Goal: Task Accomplishment & Management: Use online tool/utility

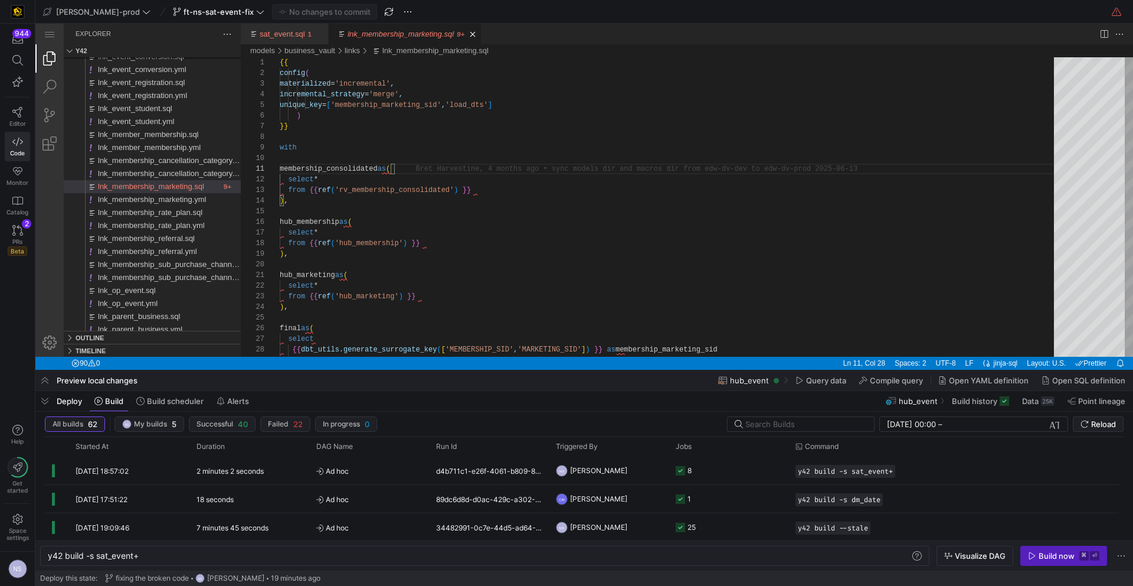
scroll to position [0, 115]
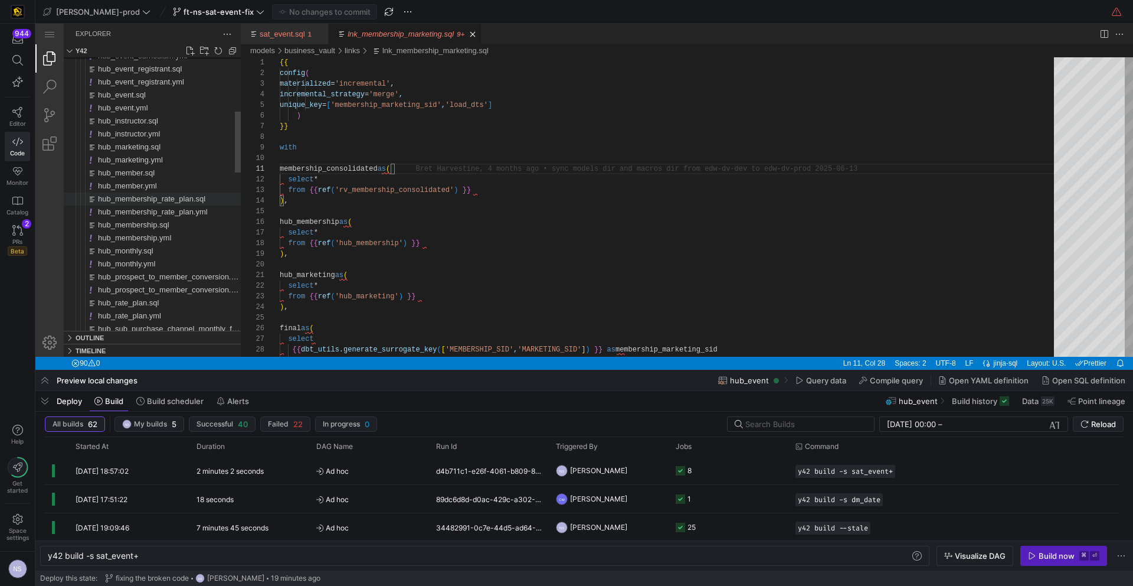
click at [191, 201] on span "hub_membership_rate_plan.sql" at bounding box center [151, 198] width 107 height 9
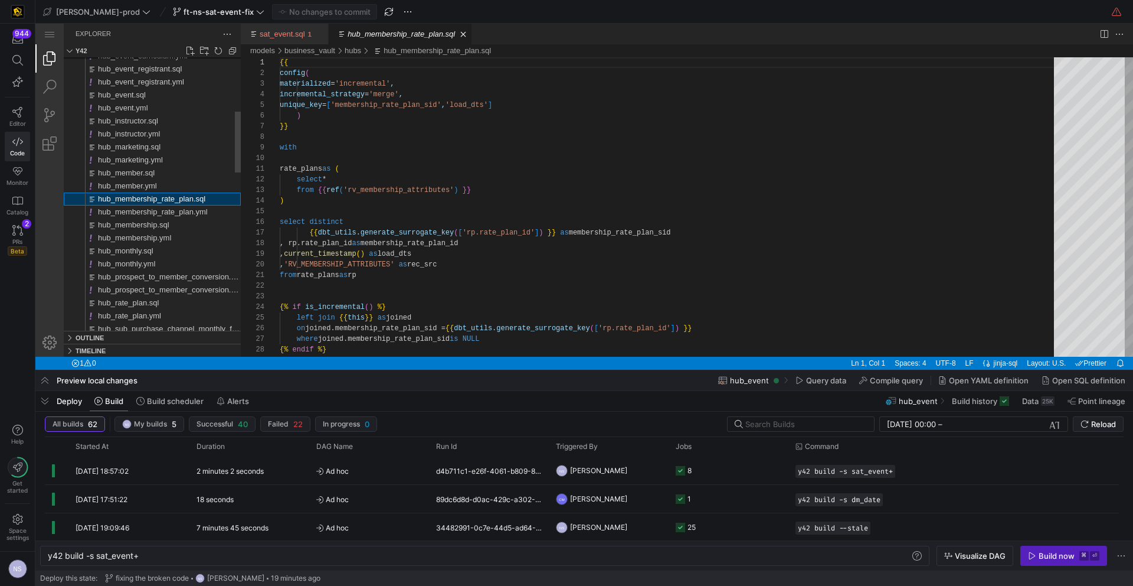
scroll to position [106, 0]
click at [560, 173] on div "{{ config ( materialized = 'incremental' , incremental_strategy = 'merge' , uni…" at bounding box center [671, 355] width 783 height 597
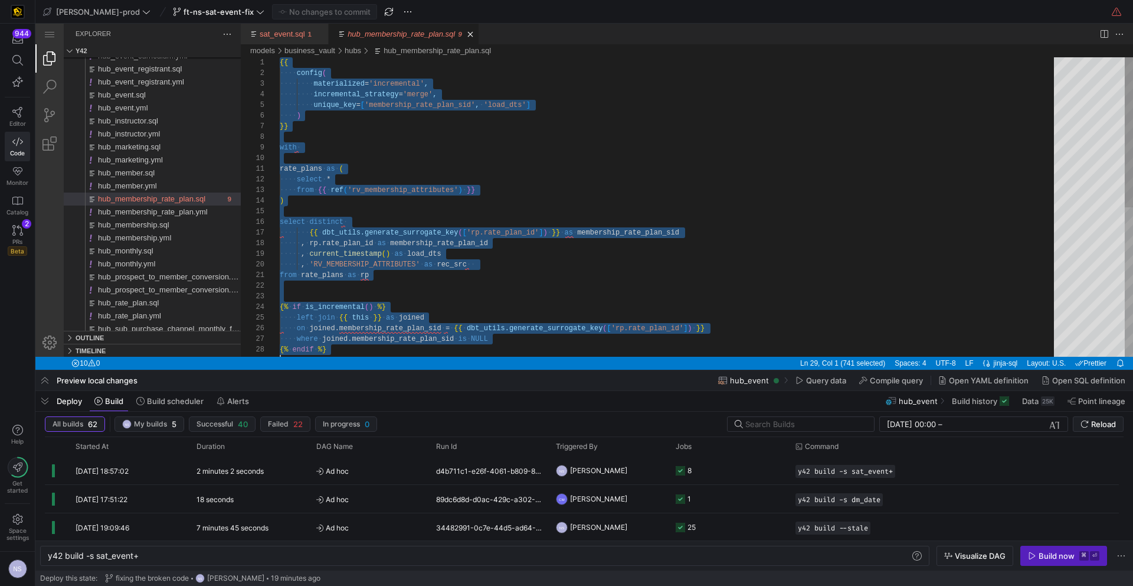
scroll to position [0, 0]
type textarea "rate_plans as ( select * from {{ ref('rv_membership_attributes') }} ) select di…"
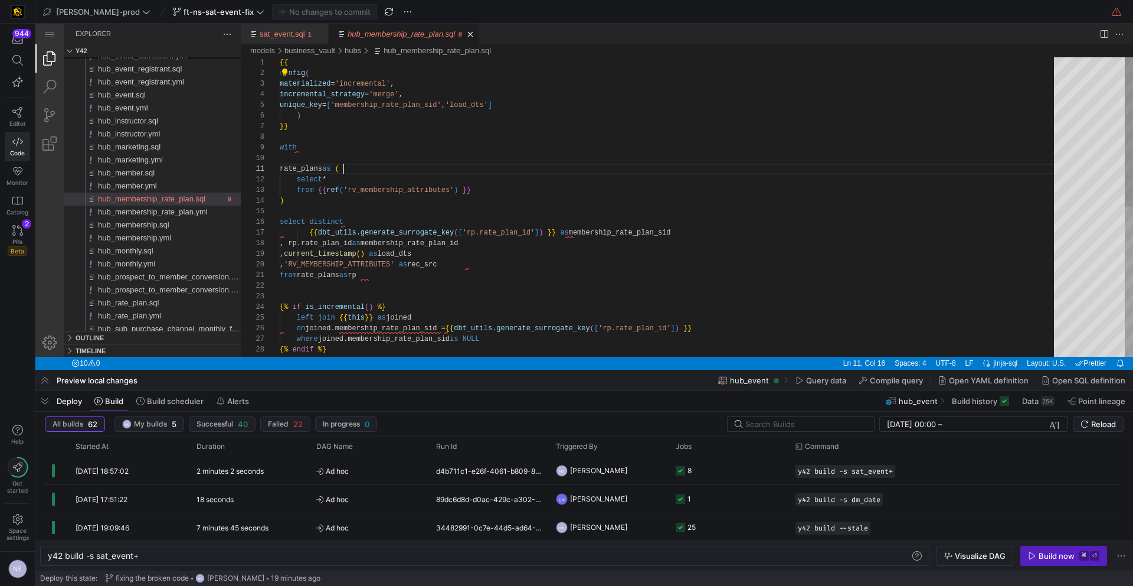
scroll to position [0, 64]
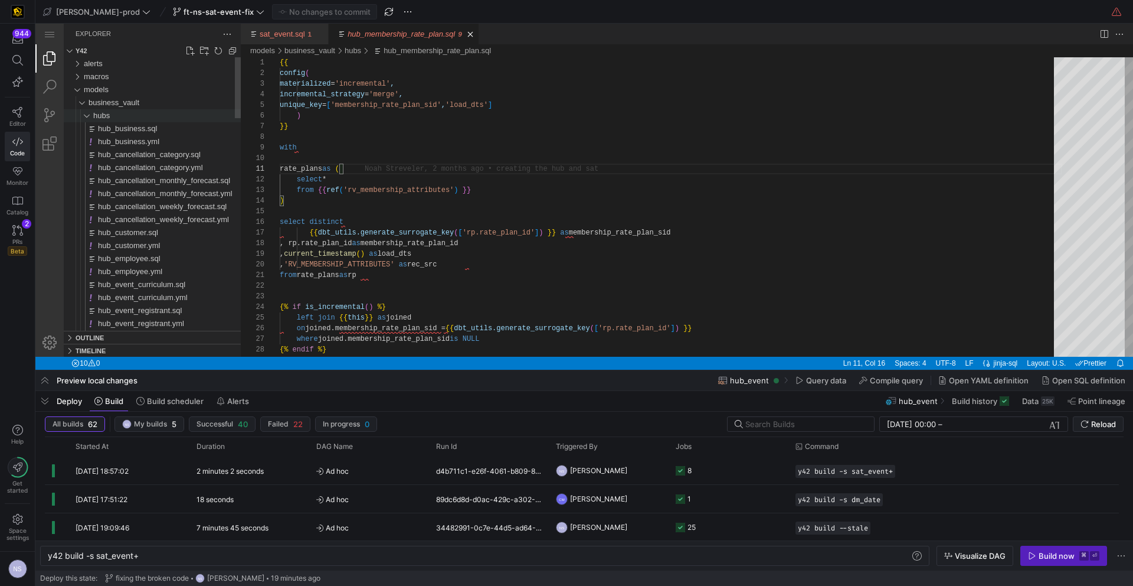
click at [114, 115] on div "hubs" at bounding box center [167, 115] width 148 height 13
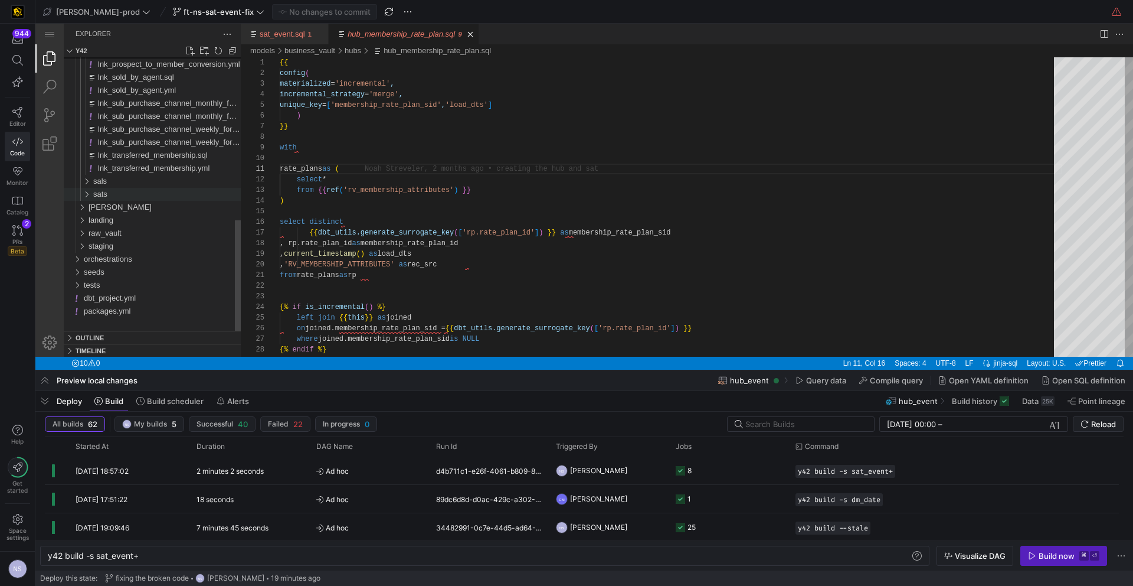
click at [112, 191] on div "sats" at bounding box center [167, 194] width 148 height 13
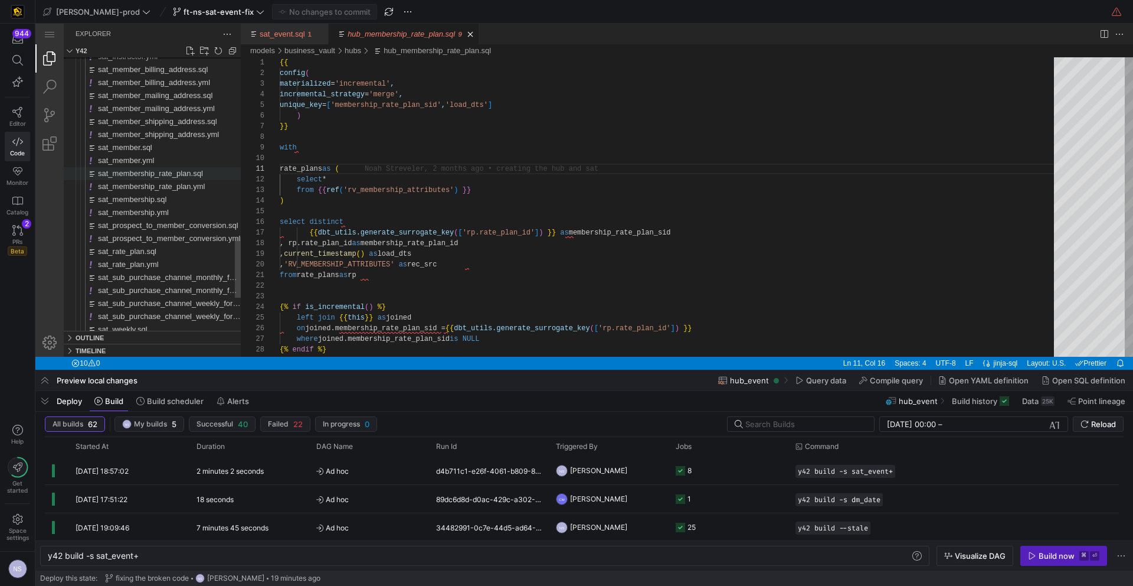
click at [174, 175] on span "sat_membership_rate_plan.sql" at bounding box center [150, 173] width 105 height 9
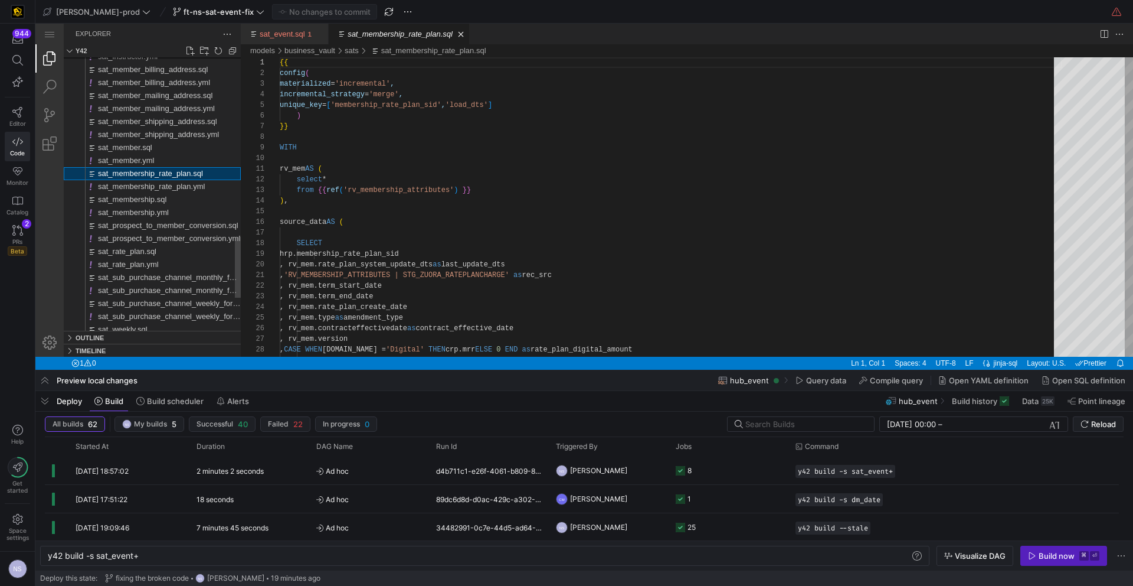
scroll to position [106, 0]
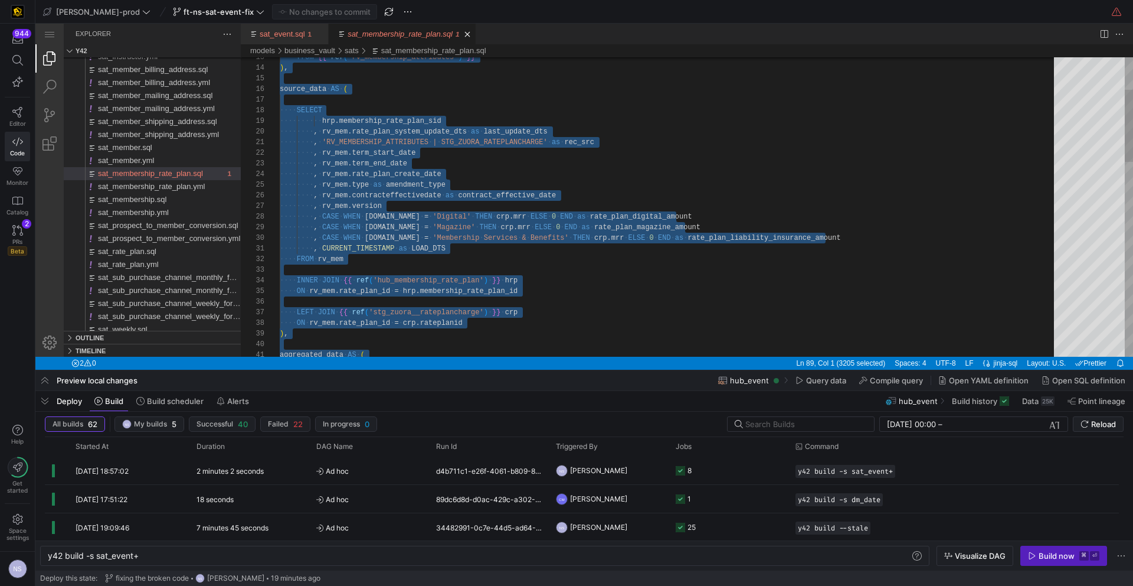
type textarea ", 'RV_MEMBERSHIP_ATTRIBUTES | STG_ZUORA_RATEPLANCHARGE' as rec_src , rv_mem.ter…"
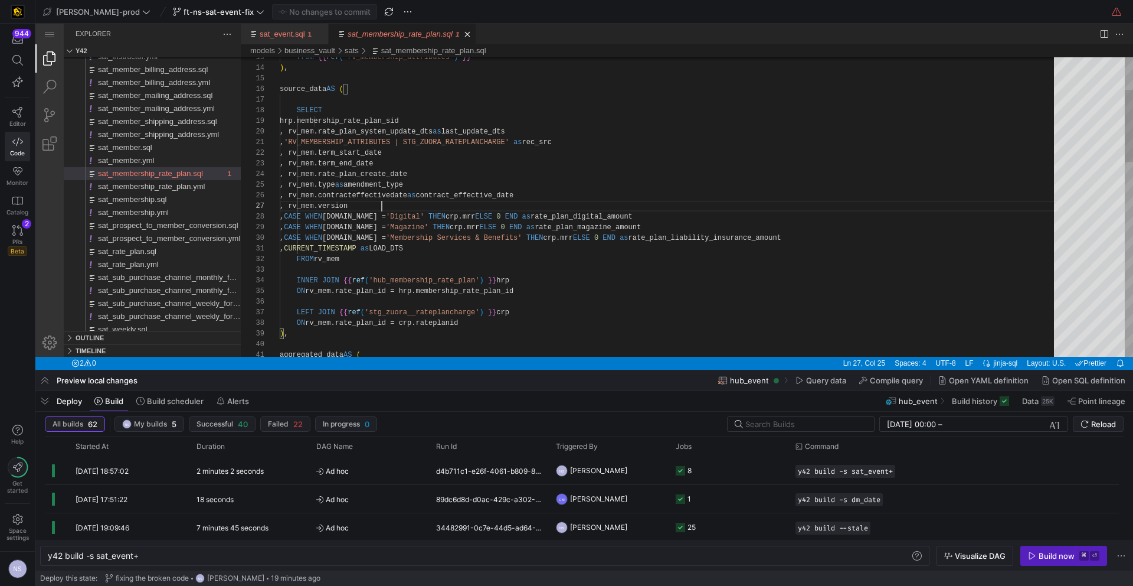
scroll to position [64, 102]
click at [14, 233] on icon at bounding box center [17, 230] width 11 height 11
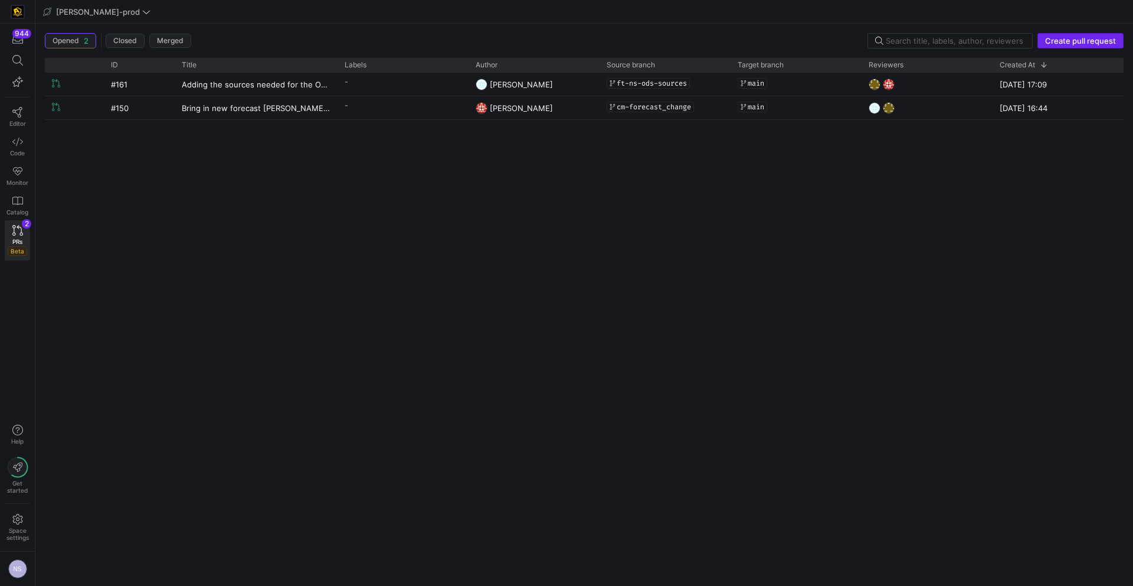
click at [1054, 40] on span "Create pull request" at bounding box center [1080, 40] width 71 height 9
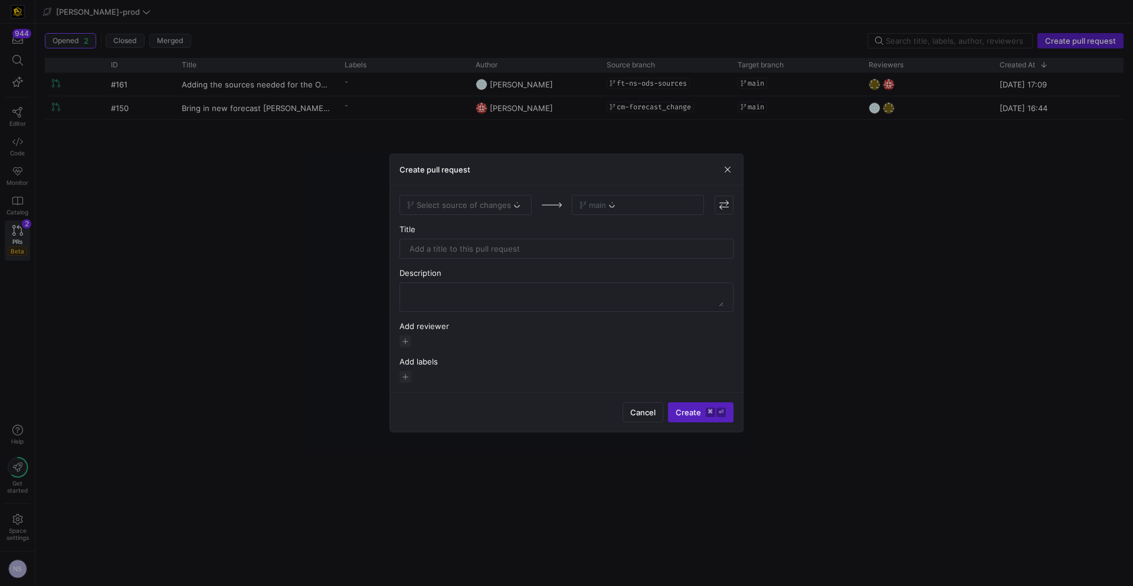
click at [479, 208] on div "Select source of changes" at bounding box center [466, 205] width 132 height 20
click at [468, 209] on div "Select source of changes" at bounding box center [466, 205] width 132 height 20
click at [488, 205] on div "Select source of changes" at bounding box center [466, 205] width 132 height 20
click at [504, 209] on div "Select source of changes" at bounding box center [466, 205] width 132 height 20
click at [508, 207] on div "Select source of changes" at bounding box center [466, 205] width 132 height 20
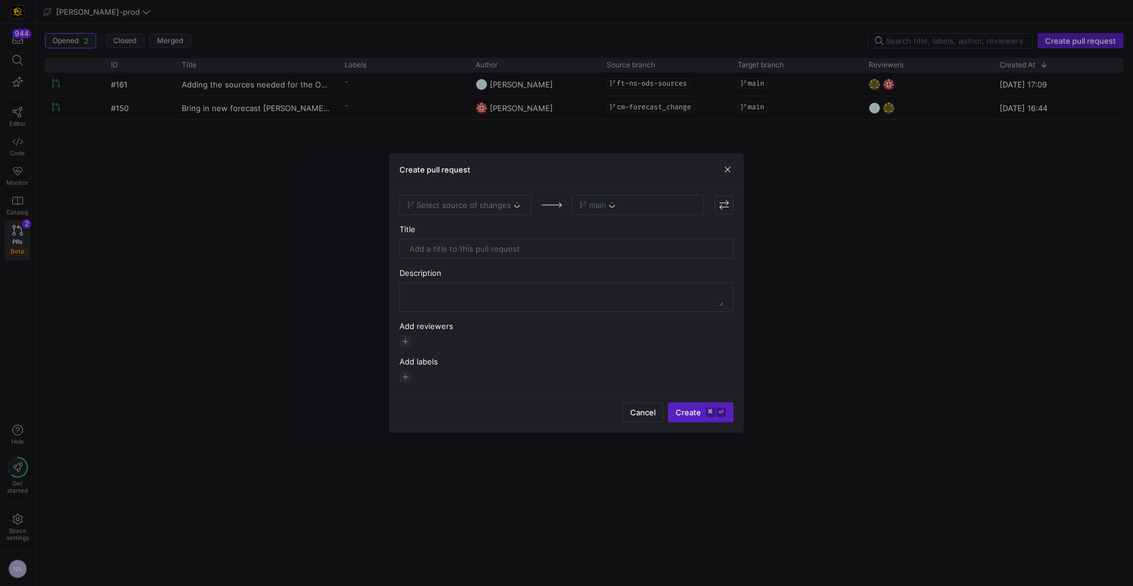
click at [487, 207] on div "Select source of changes" at bounding box center [466, 205] width 132 height 20
click at [493, 204] on span "Select source of changes" at bounding box center [464, 204] width 94 height 9
type input "ns-"
click at [474, 241] on span "ft-ns-sat-event-fix" at bounding box center [445, 244] width 70 height 9
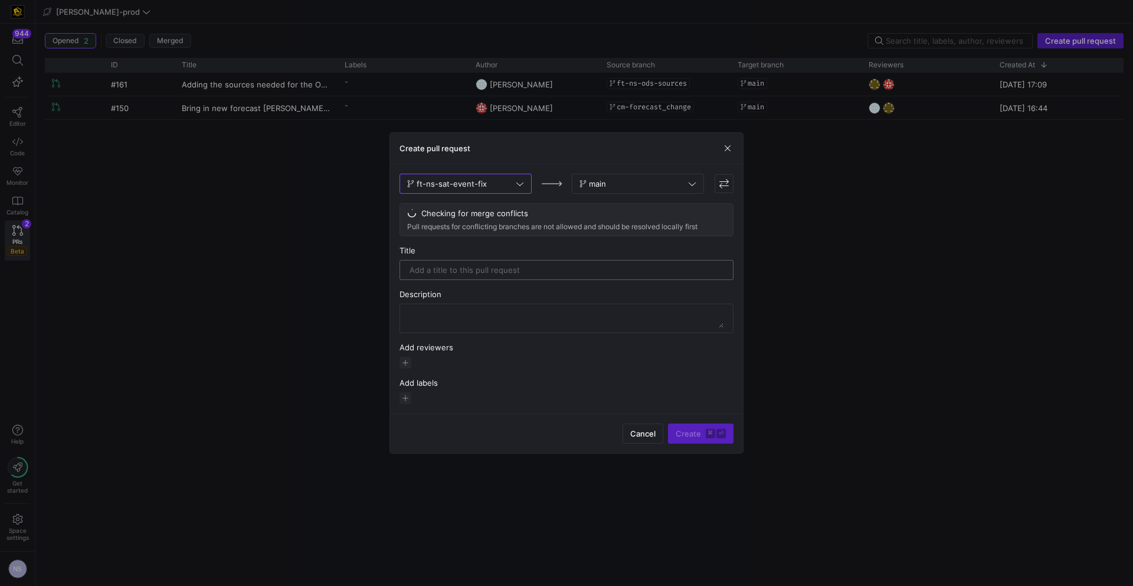
click at [525, 273] on input "text" at bounding box center [567, 269] width 314 height 9
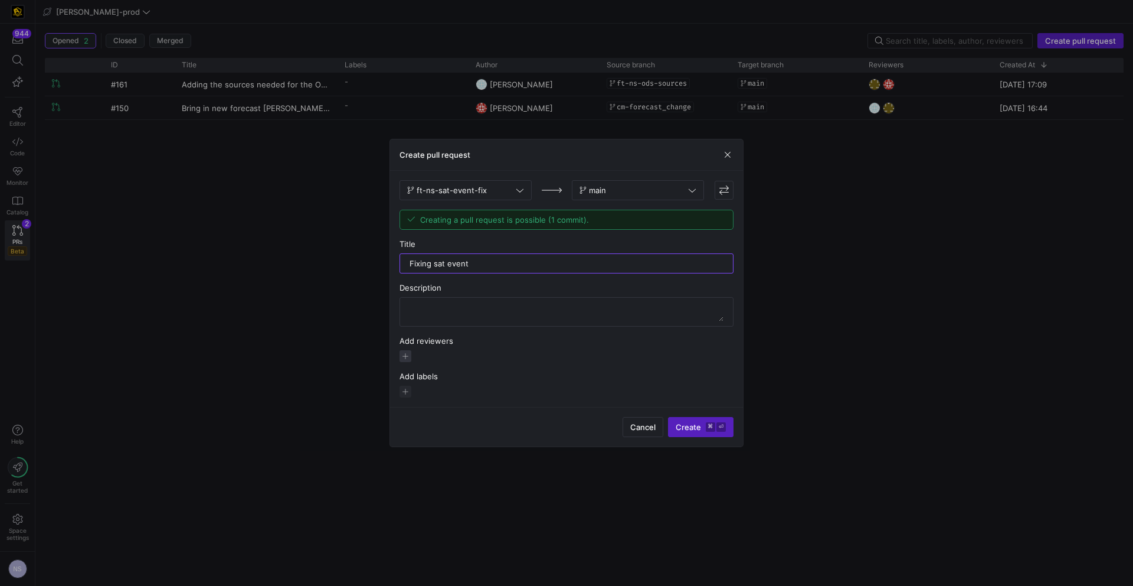
type input "Fixing sat event"
click at [404, 355] on span "button" at bounding box center [406, 356] width 12 height 12
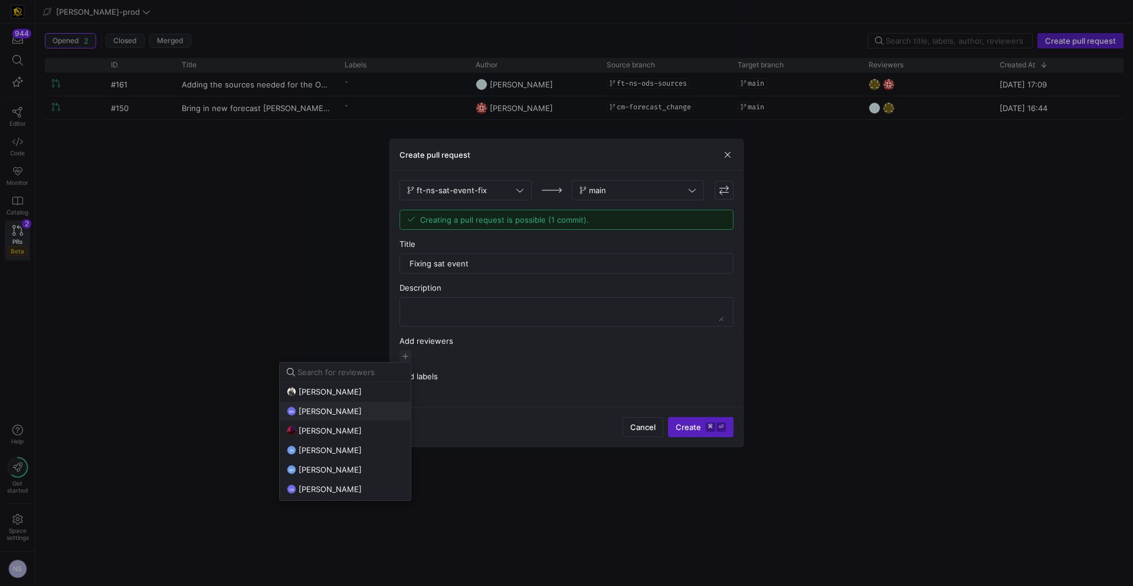
scroll to position [9, 0]
click at [348, 482] on div "CM Caden Miller" at bounding box center [345, 479] width 117 height 9
click at [351, 446] on button "TH Tommy Huelhorst" at bounding box center [345, 440] width 131 height 19
click at [715, 424] on div at bounding box center [566, 293] width 1133 height 586
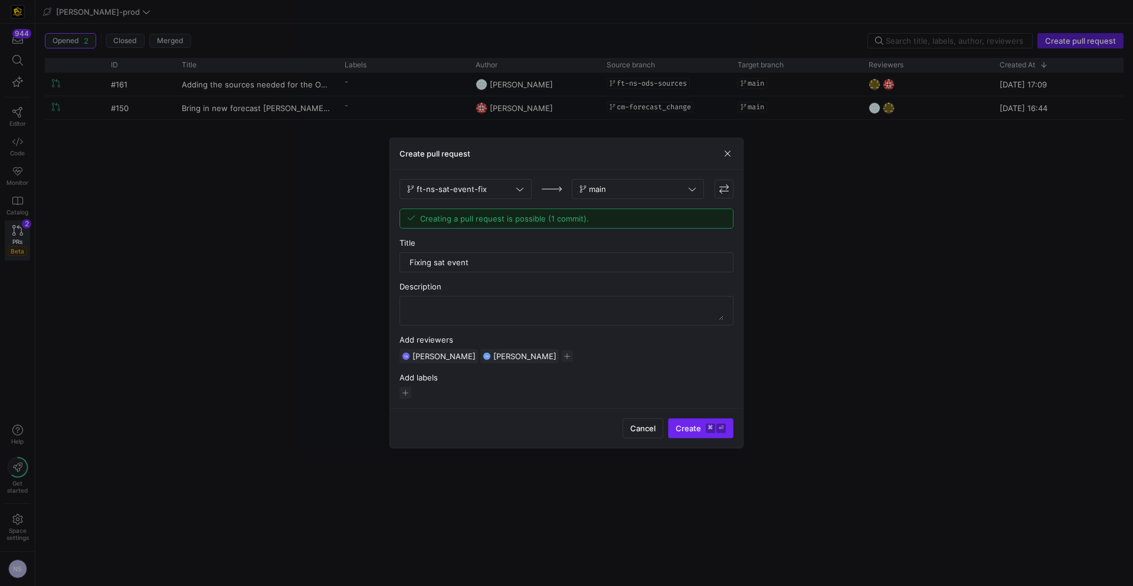
click at [706, 427] on kbd "⌘" at bounding box center [710, 427] width 9 height 9
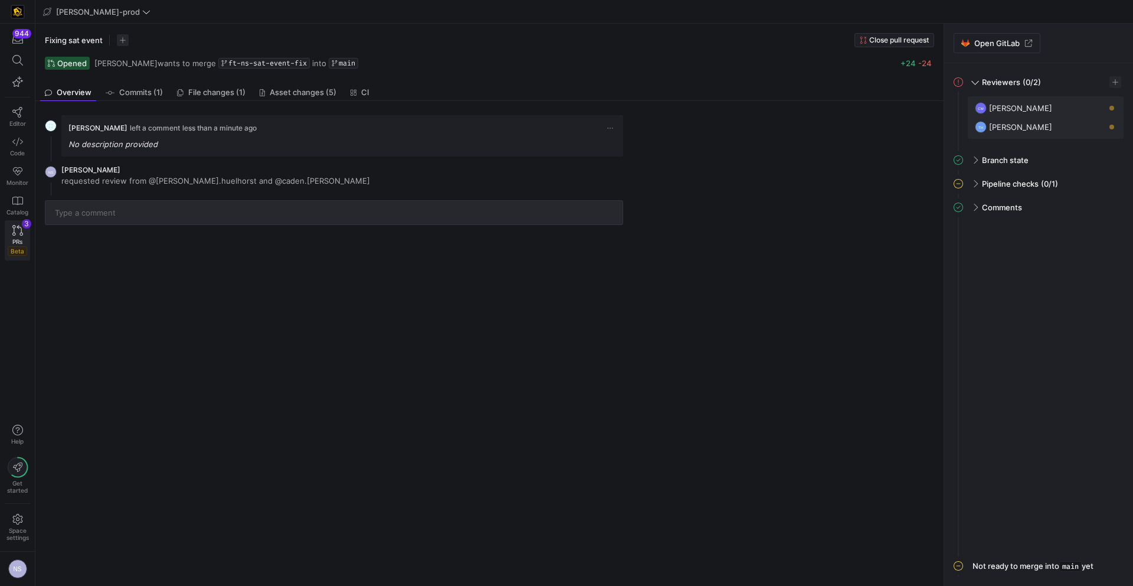
drag, startPoint x: 4, startPoint y: 251, endPoint x: 5, endPoint y: 241, distance: 10.1
click at [4, 250] on div "944 Editor Code Monitor Catalog PRs Beta 3" at bounding box center [17, 144] width 35 height 241
click at [5, 240] on link "PRs Beta 3" at bounding box center [17, 240] width 25 height 40
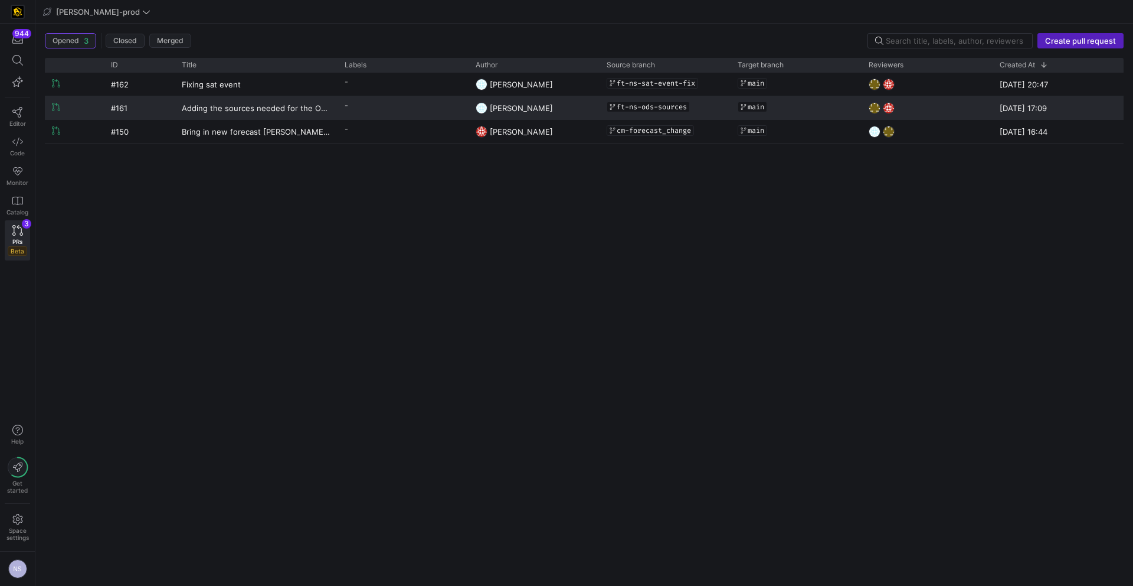
click at [404, 102] on y42-pull-request-list-view-label-cell-renderer "-" at bounding box center [403, 105] width 117 height 17
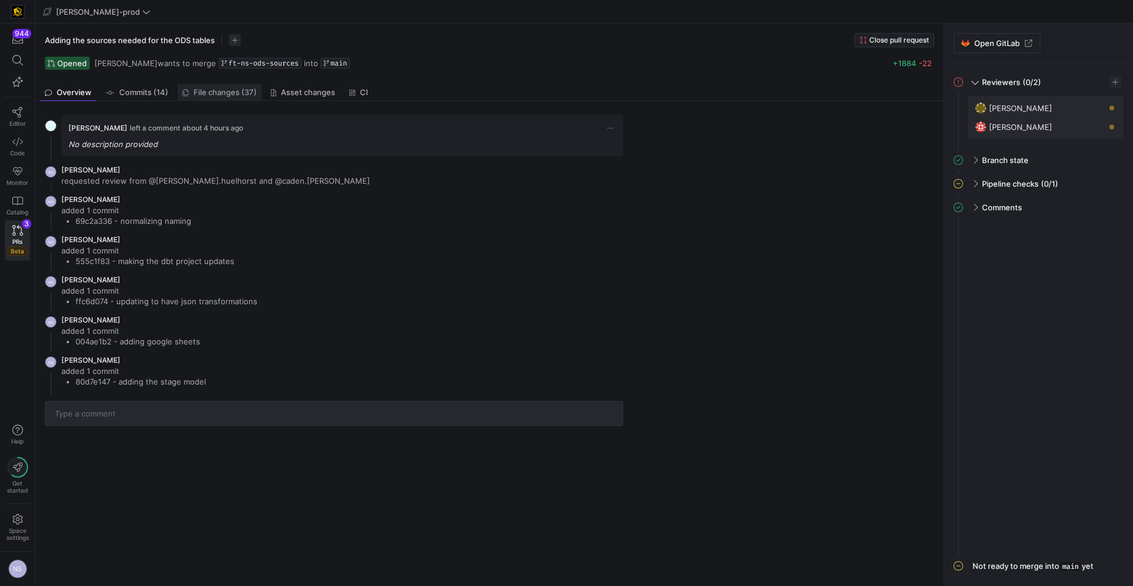
click at [236, 97] on link "File changes (37)" at bounding box center [220, 92] width 84 height 17
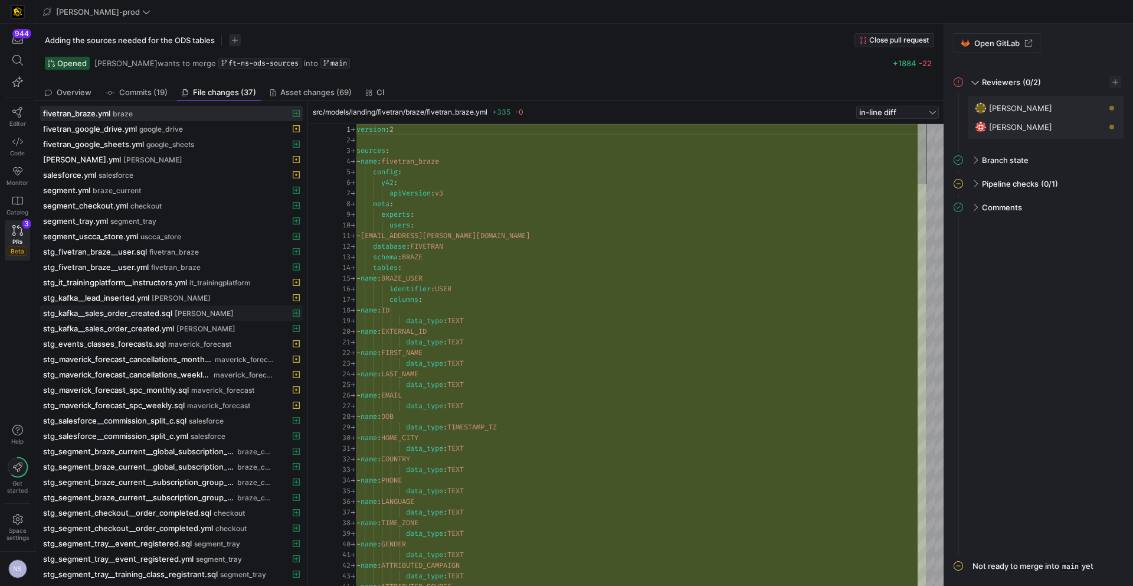
scroll to position [93, 0]
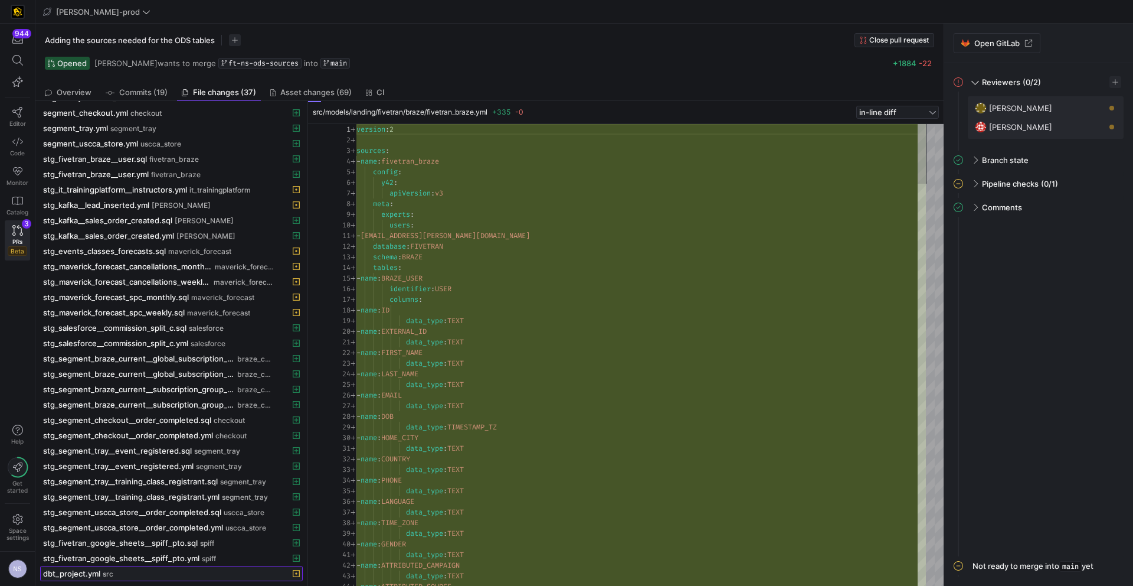
click at [266, 570] on div "dbt_project.yml src" at bounding box center [158, 572] width 231 height 9
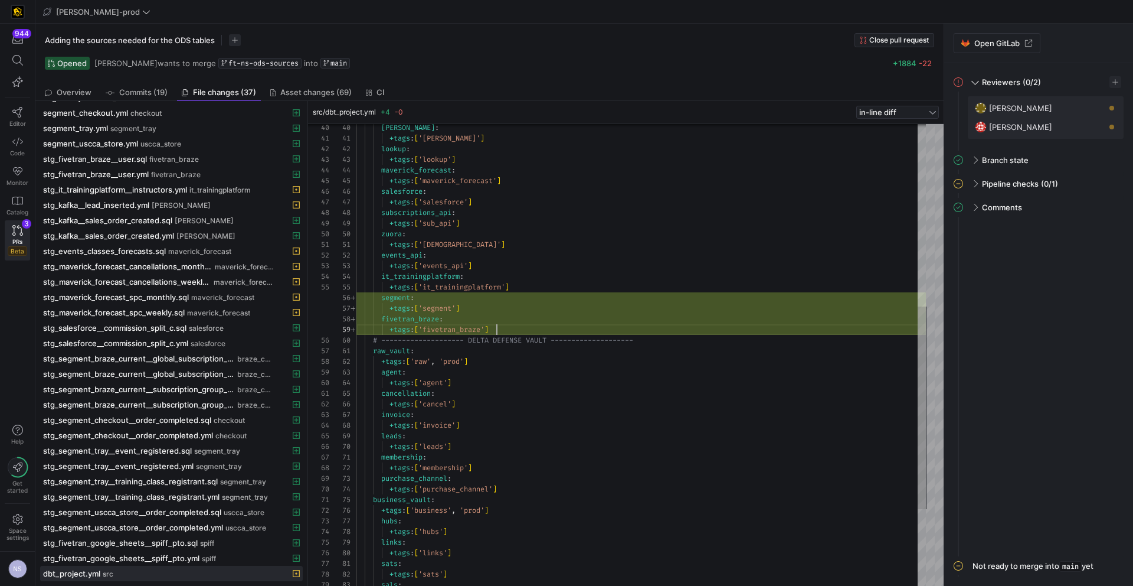
scroll to position [85, 140]
click at [509, 328] on div "kafka : +tags : [ 'kafka' ] lookup : +tags : [ 'lookup' ] maverick_forecast : +…" at bounding box center [642, 234] width 570 height 1052
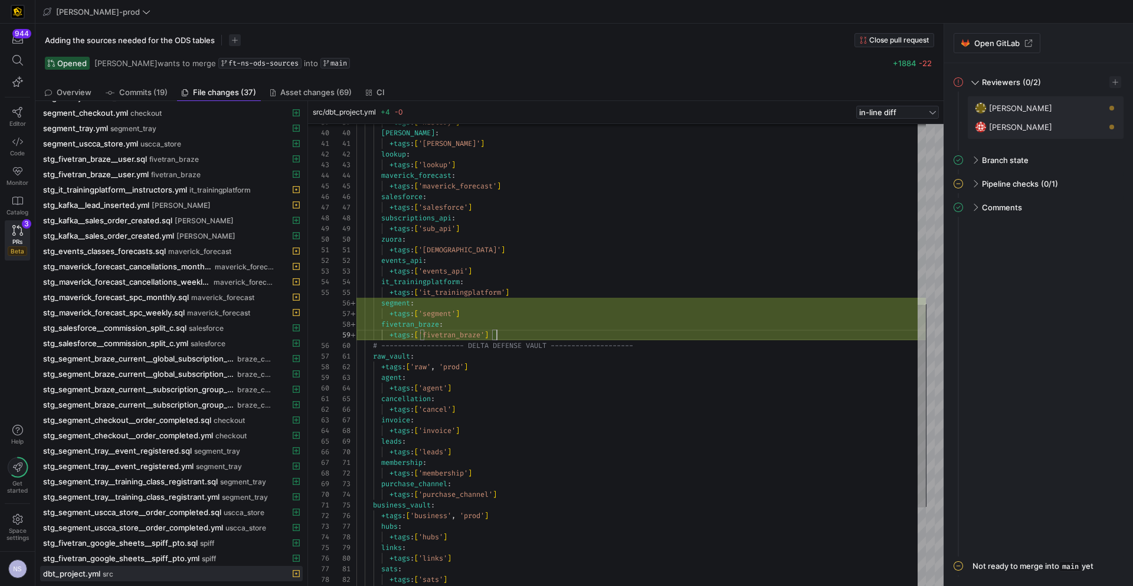
click at [526, 332] on div "kafka : +tags : [ 'kafka' ] lookup : +tags : [ 'lookup' ] maverick_forecast : +…" at bounding box center [642, 239] width 570 height 1052
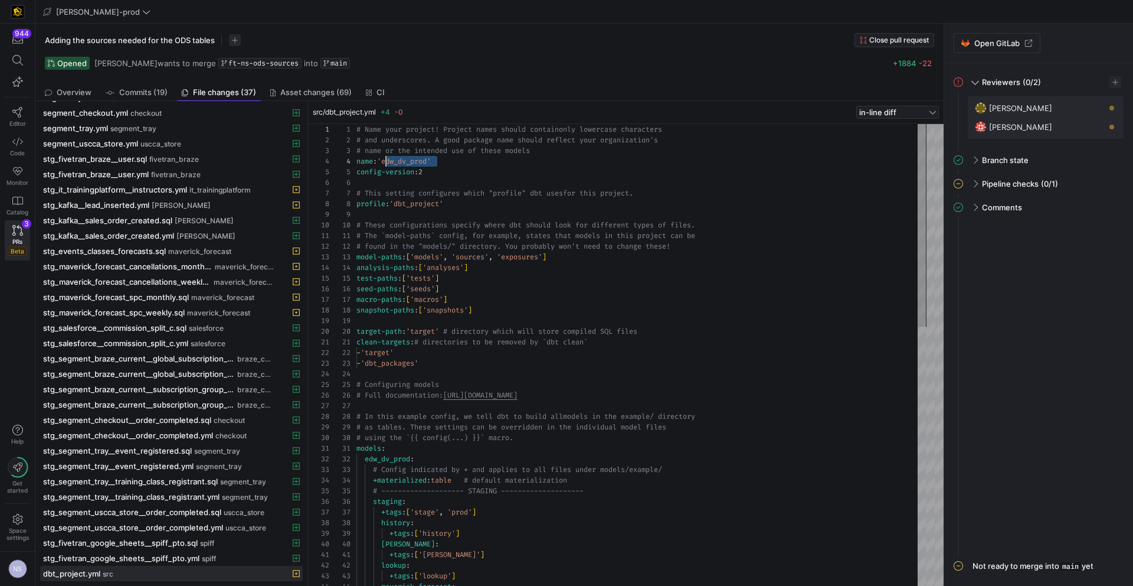
scroll to position [32, 30]
drag, startPoint x: 445, startPoint y: 164, endPoint x: 384, endPoint y: 158, distance: 60.5
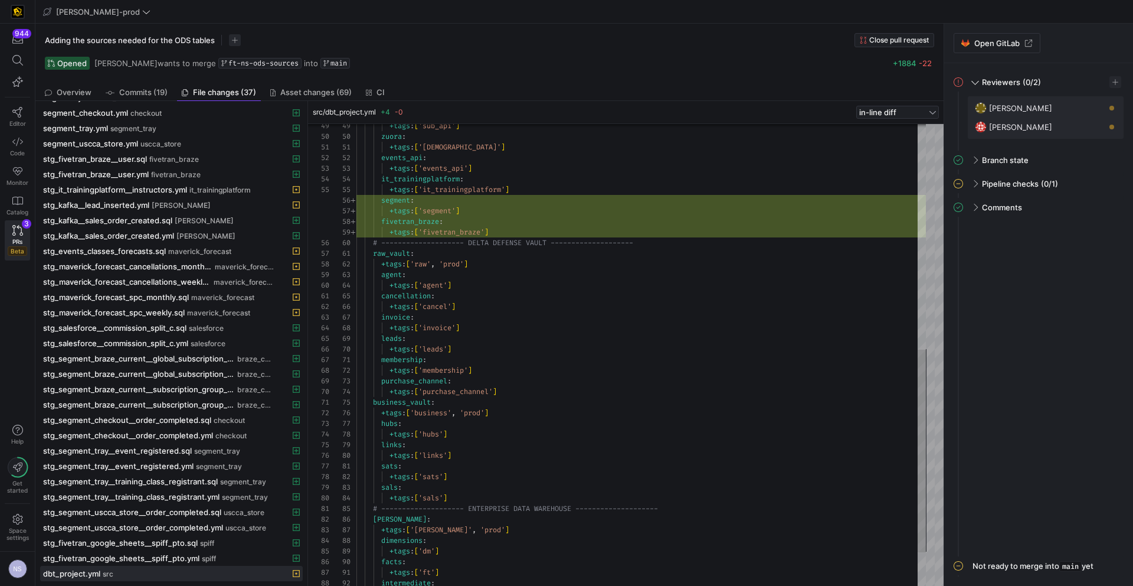
type textarea "+tags: ['zuora'] events_api: +tags: ['events_api'] it_trainingplatform: +tags: …"
click at [534, 232] on div "+tags : [ 'sub_api' ] zuora : +tags : [ 'zuora' ] events_api : +tags : [ 'event…" at bounding box center [642, 136] width 570 height 1052
drag, startPoint x: 515, startPoint y: 228, endPoint x: 337, endPoint y: 200, distance: 180.6
click at [338, 200] on div "49 50 51 52 53 54 55 56 57 58 59 60 61 62 63 64 65 66 67 68 69 70 71 72 73 74 7…" at bounding box center [627, 355] width 597 height 462
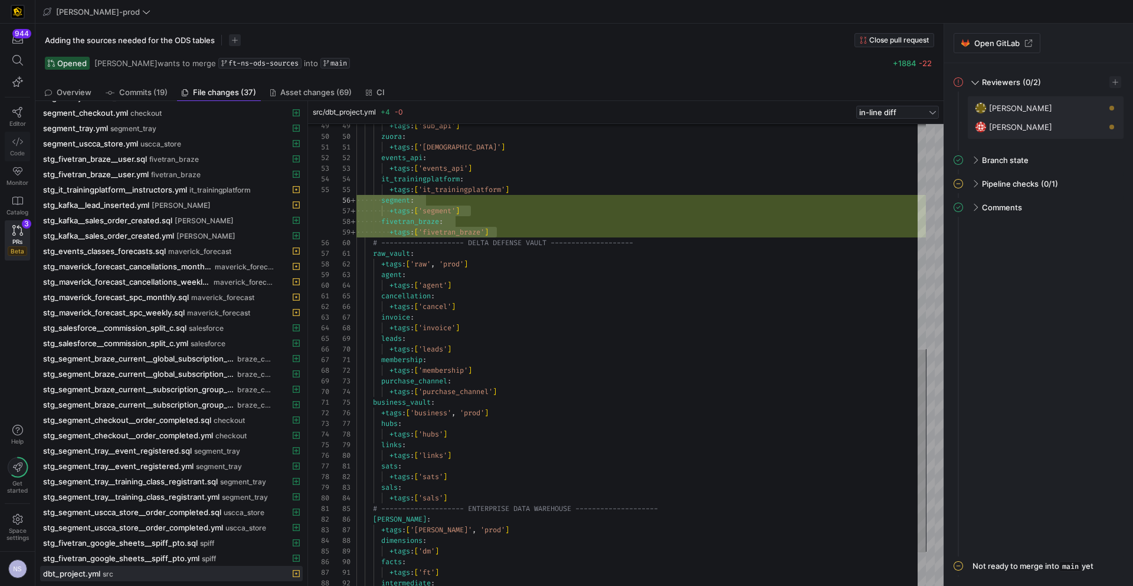
click at [19, 148] on link "Code" at bounding box center [17, 147] width 25 height 30
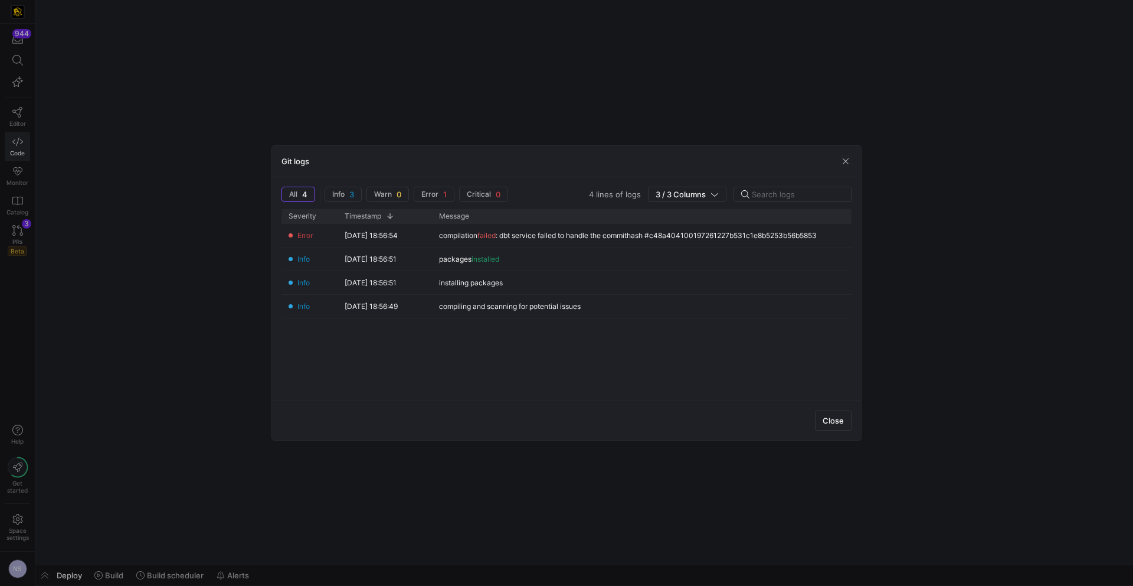
click at [634, 102] on div at bounding box center [566, 293] width 1133 height 586
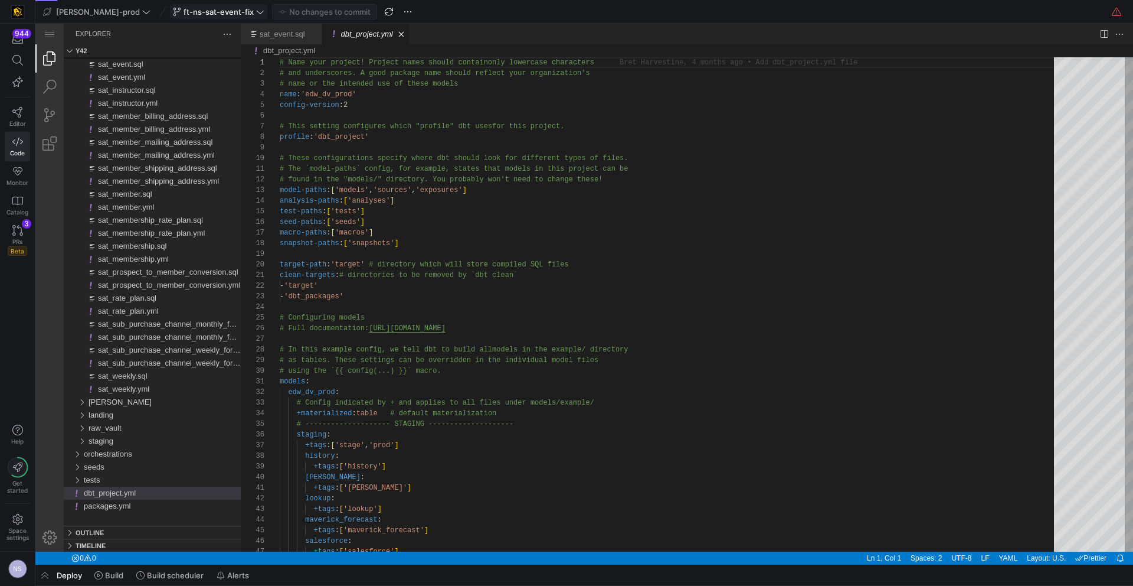
click at [215, 9] on span "ft-ns-sat-event-fix" at bounding box center [219, 11] width 70 height 9
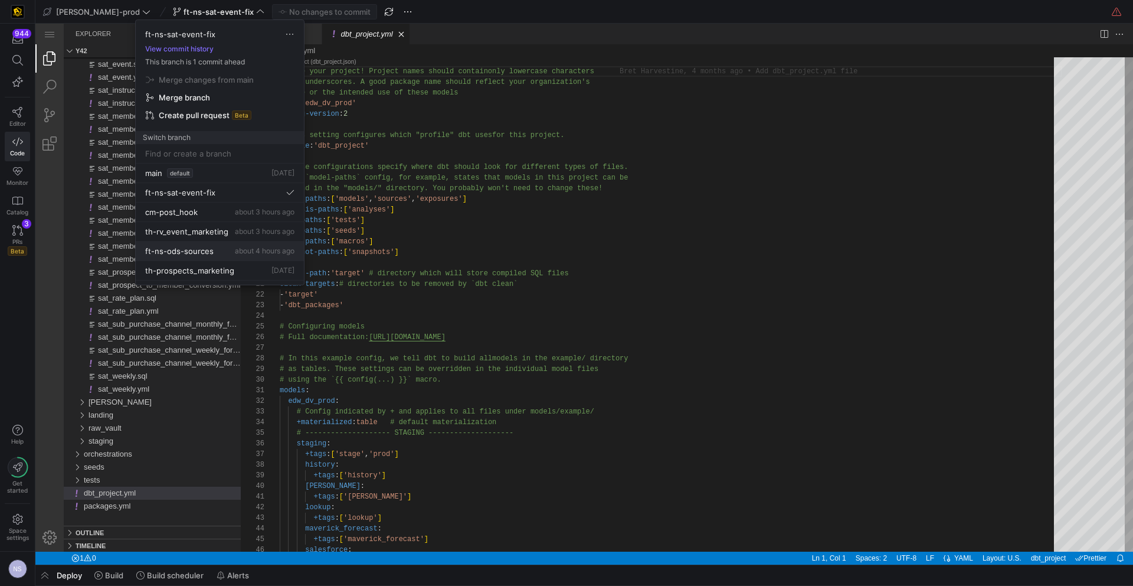
click at [233, 256] on button "ft-ns-ods-sources about 4 hours ago" at bounding box center [220, 250] width 168 height 19
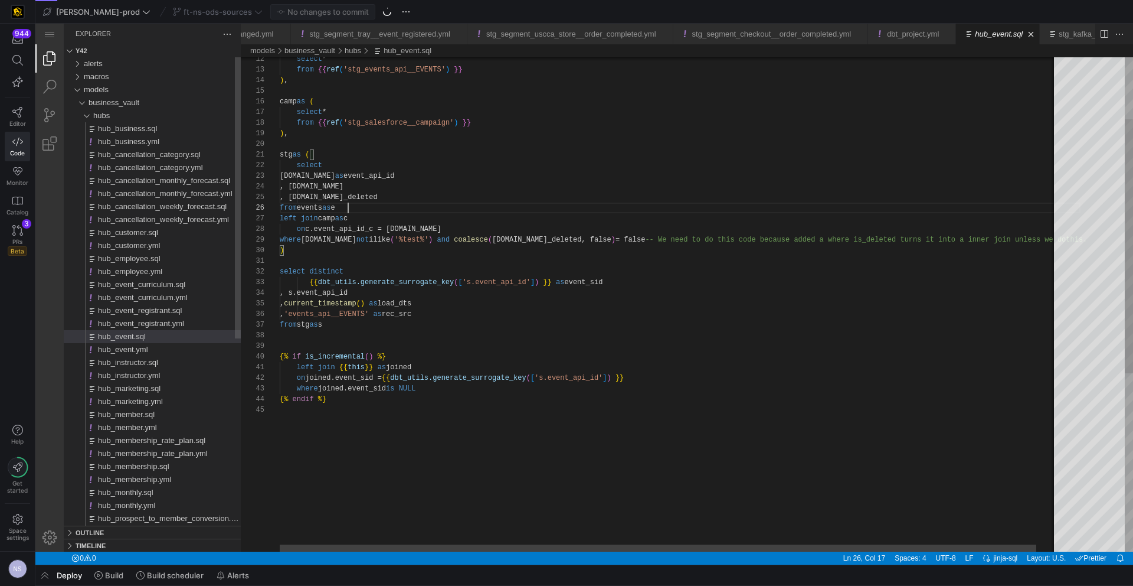
scroll to position [53, 68]
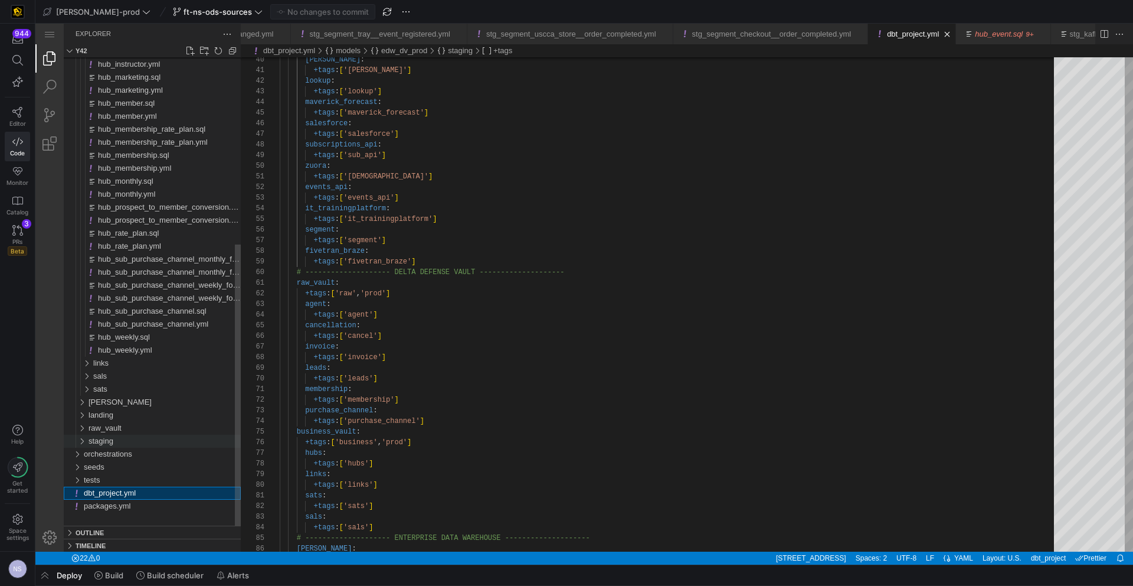
click at [135, 439] on div "staging" at bounding box center [165, 440] width 152 height 13
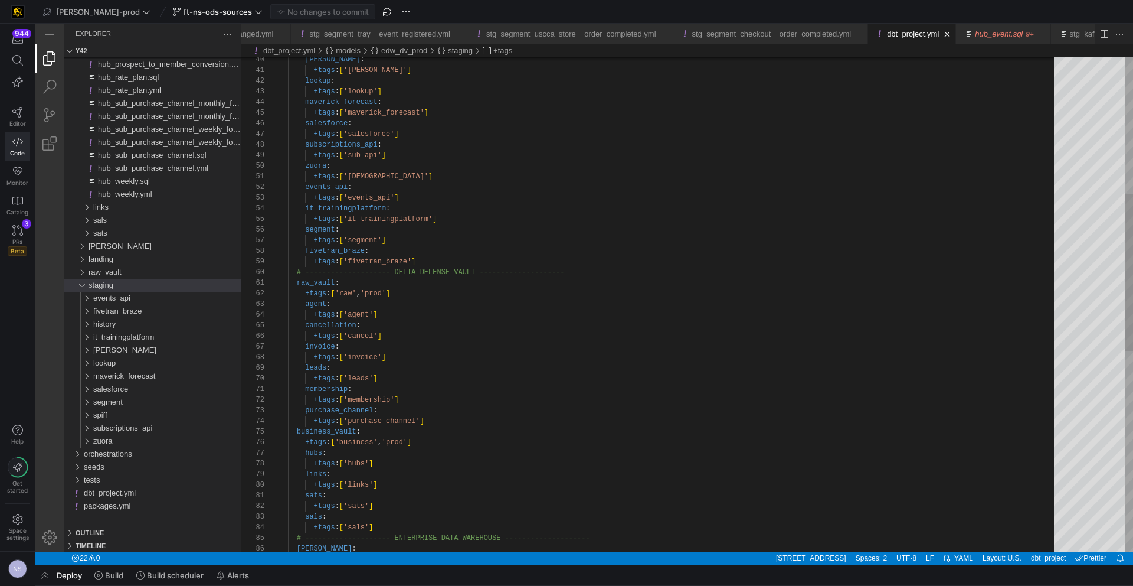
scroll to position [85, 140]
click at [462, 266] on div "kafka : +tags : [ 'kafka' ] lookup : +tags : [ 'lookup' ] maverick_forecast : +…" at bounding box center [671, 403] width 783 height 1544
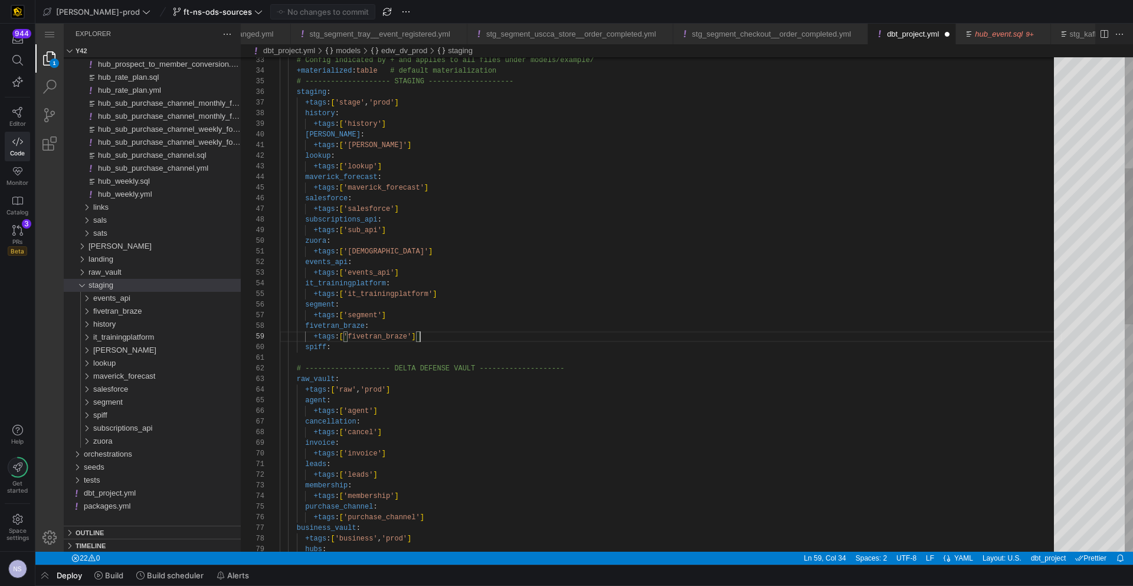
scroll to position [85, 34]
drag, startPoint x: 435, startPoint y: 336, endPoint x: 313, endPoint y: 339, distance: 122.2
click at [325, 353] on div "kafka : +tags : [ 'kafka' ] lookup : +tags : [ 'lookup' ] maverick_forecast : +…" at bounding box center [671, 489] width 783 height 1566
paste textarea "+tags: ['fivetran_braze']"
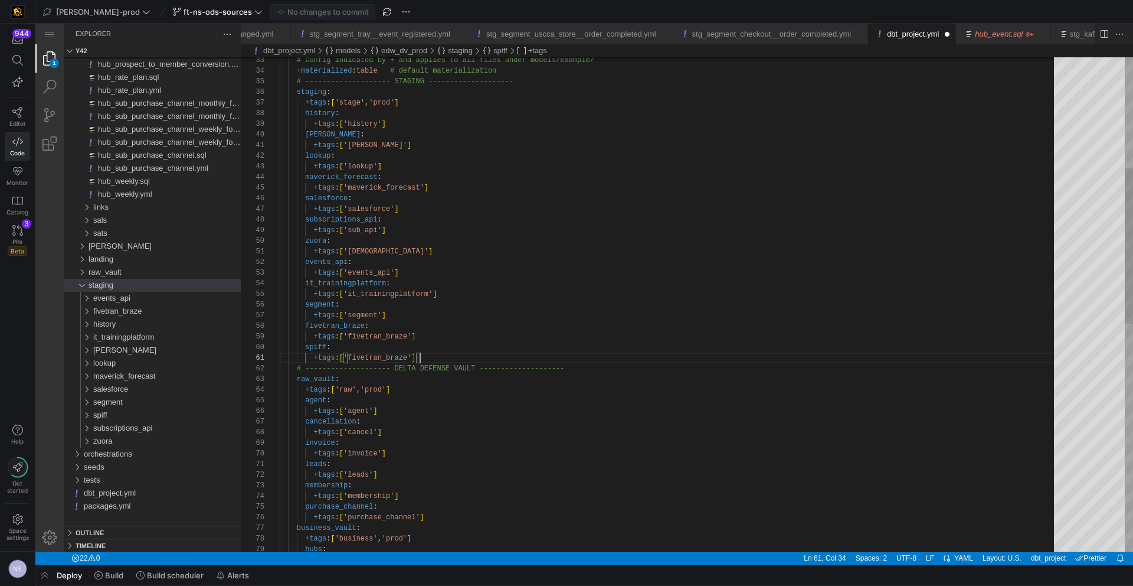
click at [384, 356] on div "kafka : +tags : [ 'kafka' ] lookup : +tags : [ 'lookup' ] maverick_forecast : +…" at bounding box center [671, 489] width 783 height 1566
click at [521, 275] on div "kafka : +tags : [ 'kafka' ] lookup : +tags : [ 'lookup' ] maverick_forecast : +…" at bounding box center [671, 489] width 783 height 1566
type textarea "+tags: ['zuora'] events_api: +tags: ['events_api'] it_trainingplatform: +tags: …"
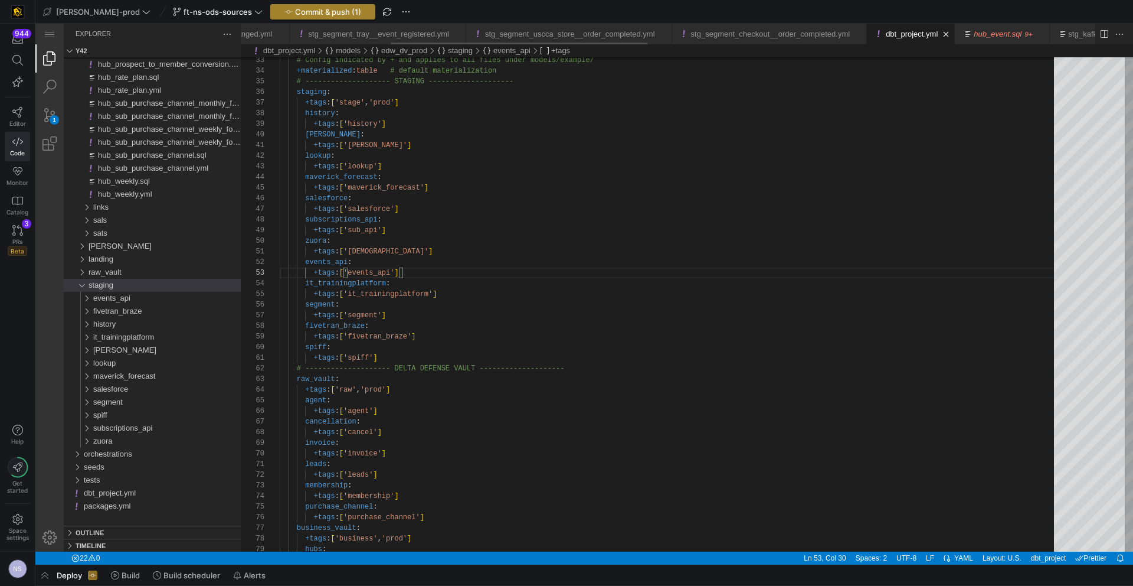
click at [295, 11] on span "Commit & push (1)" at bounding box center [328, 11] width 66 height 9
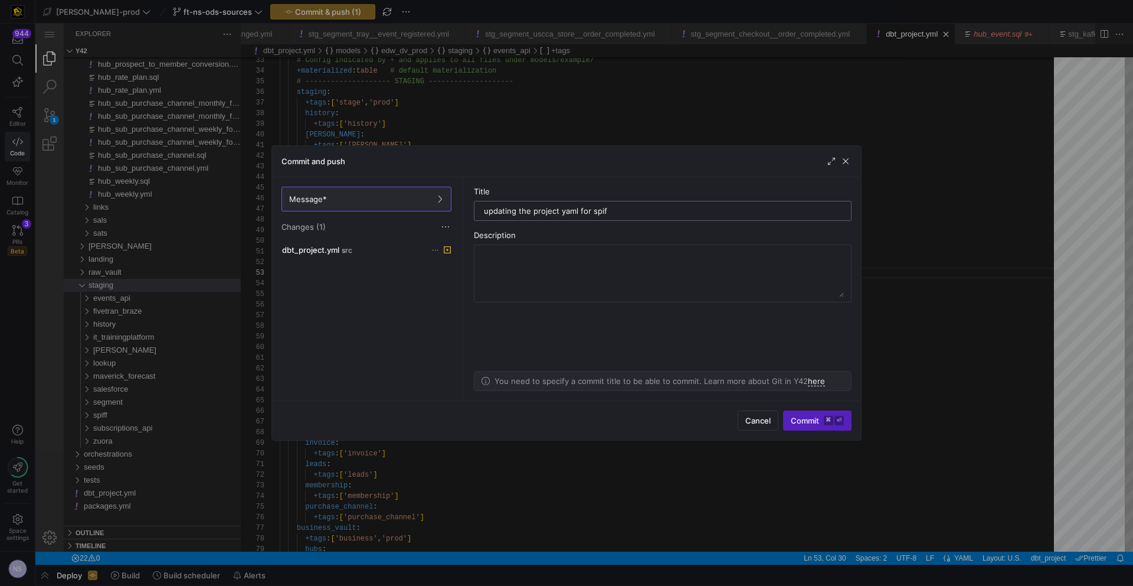
type input "updating the project yaml for spiff"
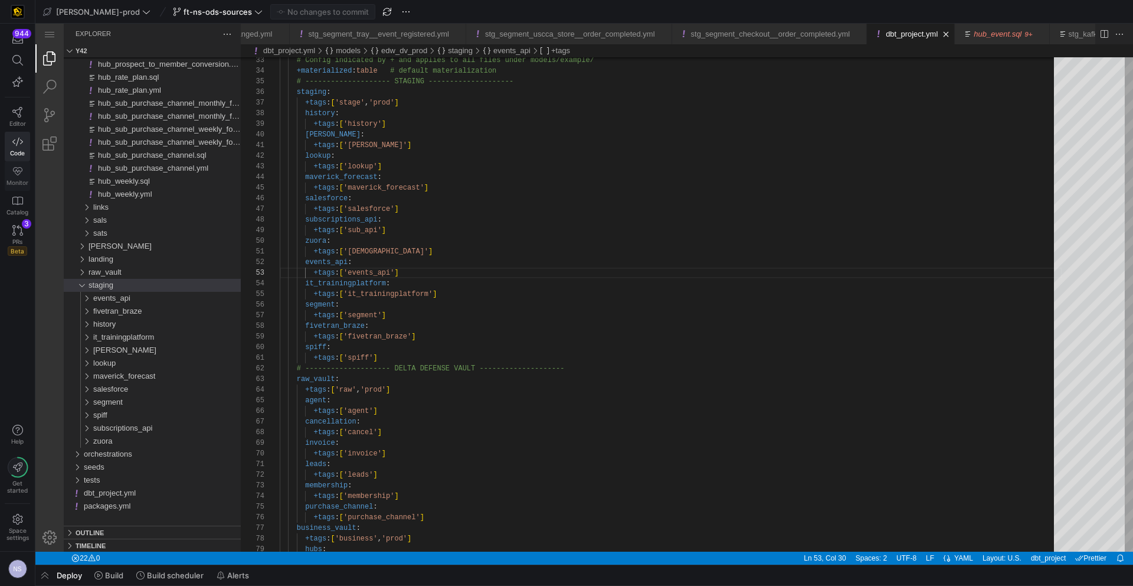
click at [11, 175] on link "Monitor" at bounding box center [17, 176] width 25 height 30
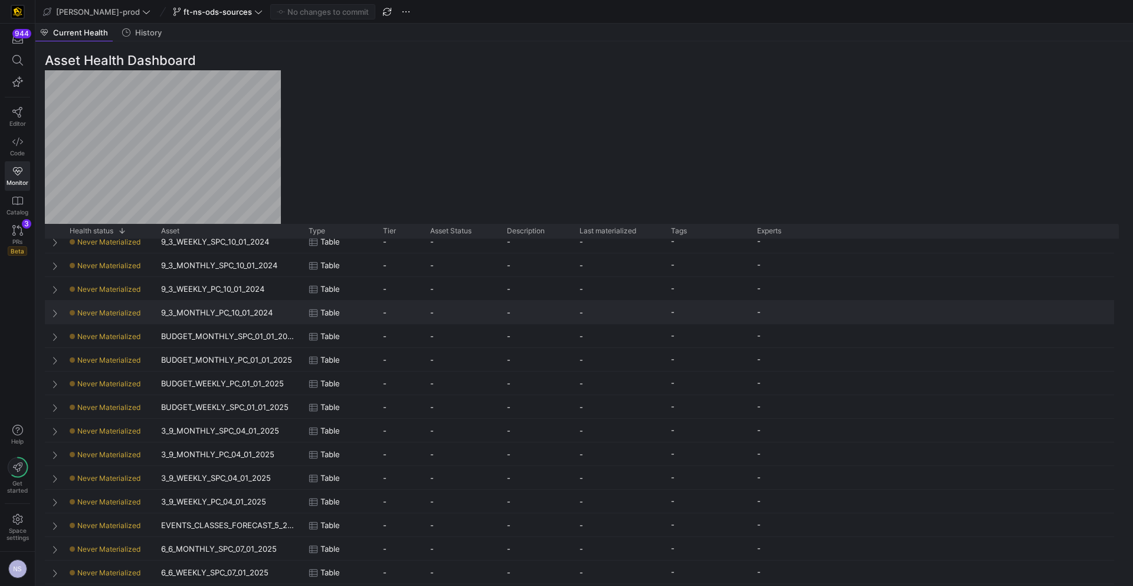
scroll to position [106, 0]
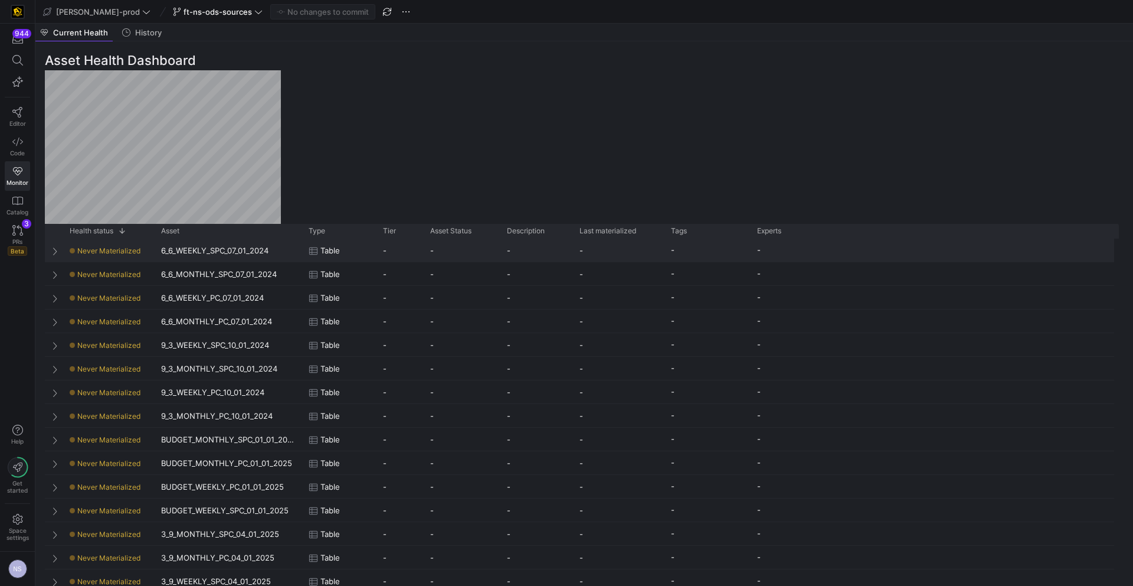
click at [113, 257] on div "Never Materialized" at bounding box center [108, 250] width 77 height 23
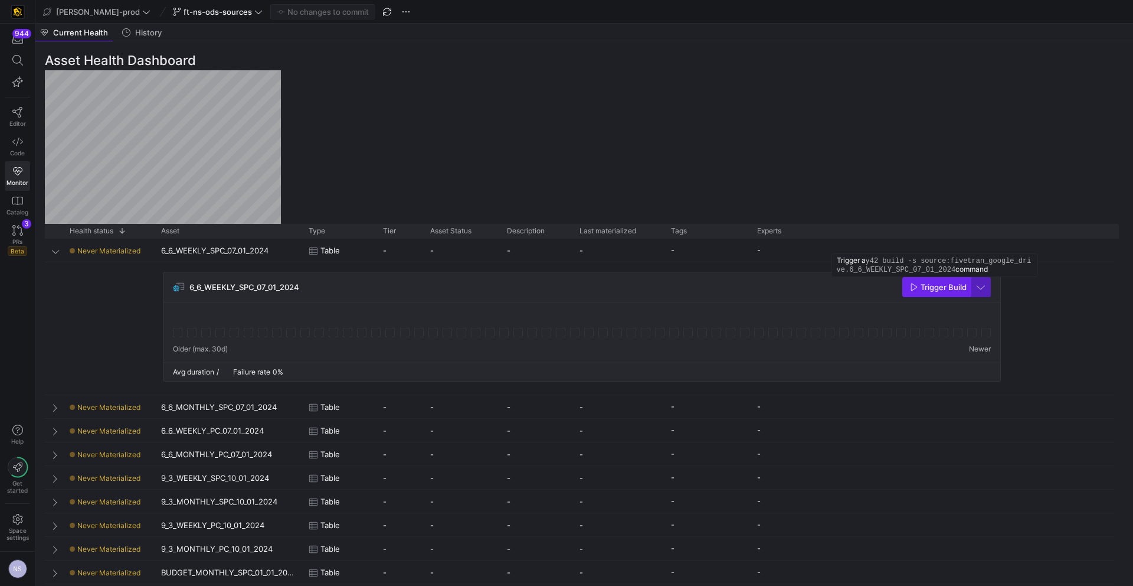
click at [932, 287] on span "Trigger Build" at bounding box center [944, 286] width 46 height 9
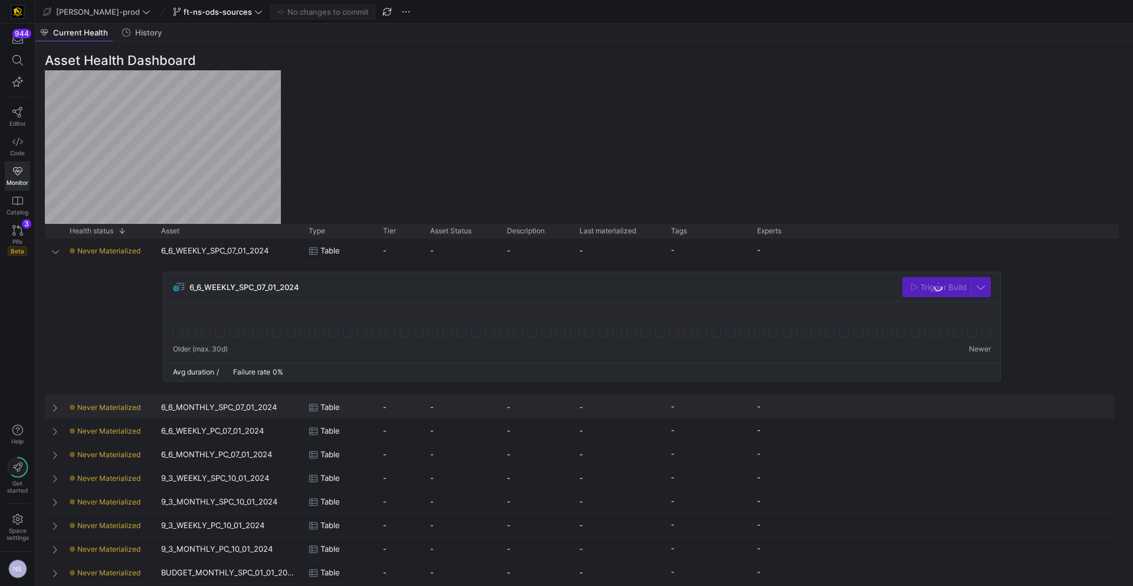
click at [255, 413] on div "6_6_MONTHLY_SPC_07_01_2024" at bounding box center [228, 406] width 148 height 23
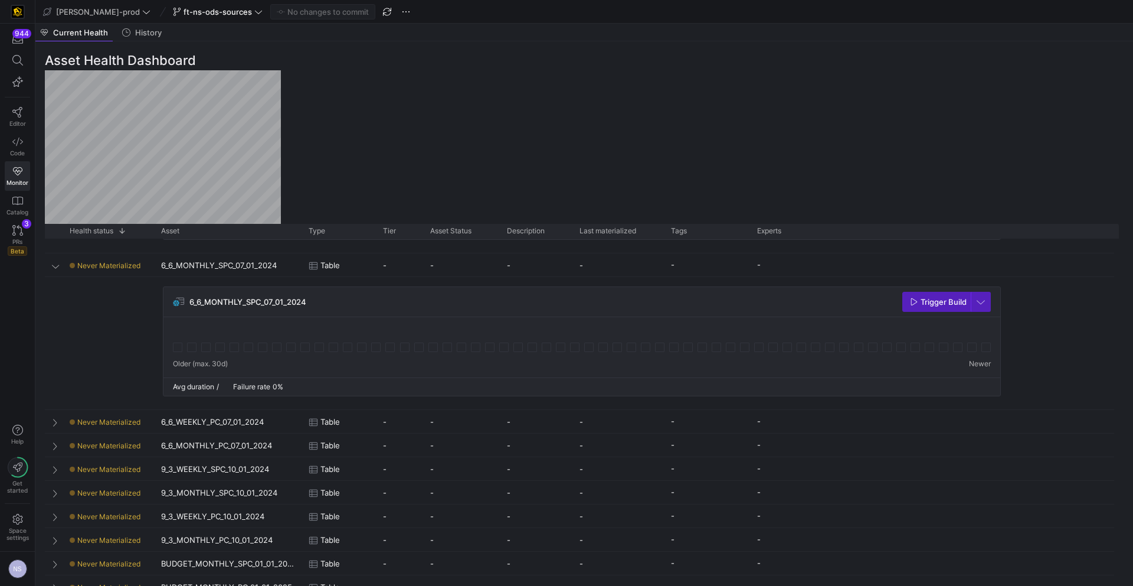
drag, startPoint x: 938, startPoint y: 304, endPoint x: 419, endPoint y: 439, distance: 536.6
click at [938, 304] on span "Trigger Build" at bounding box center [944, 301] width 46 height 9
click at [216, 427] on div "6_6_WEEKLY_PC_07_01_2024" at bounding box center [228, 421] width 148 height 23
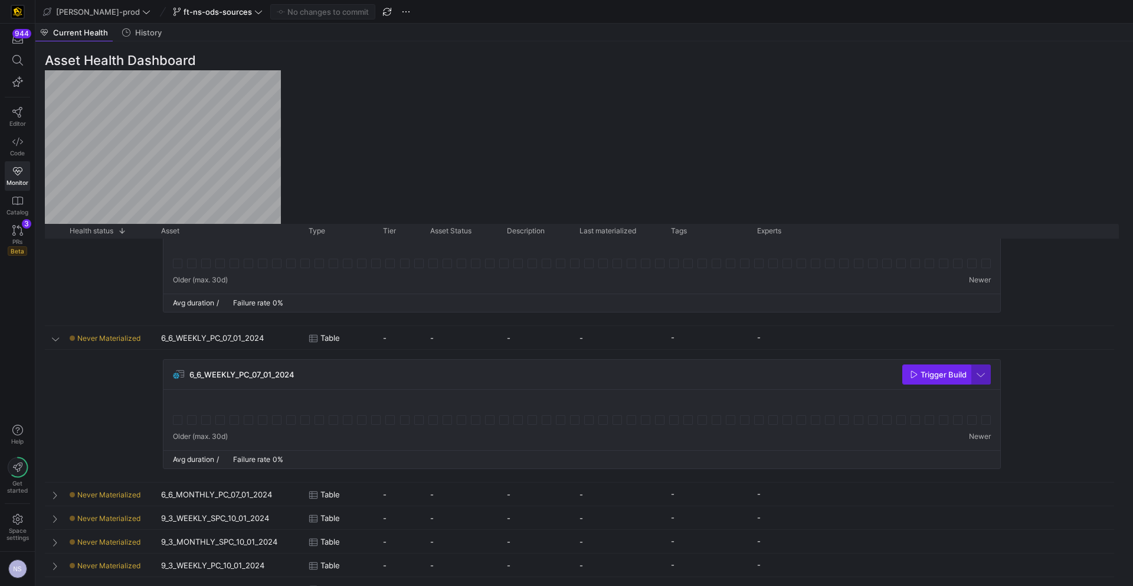
click at [953, 372] on span "Trigger Build" at bounding box center [944, 374] width 46 height 9
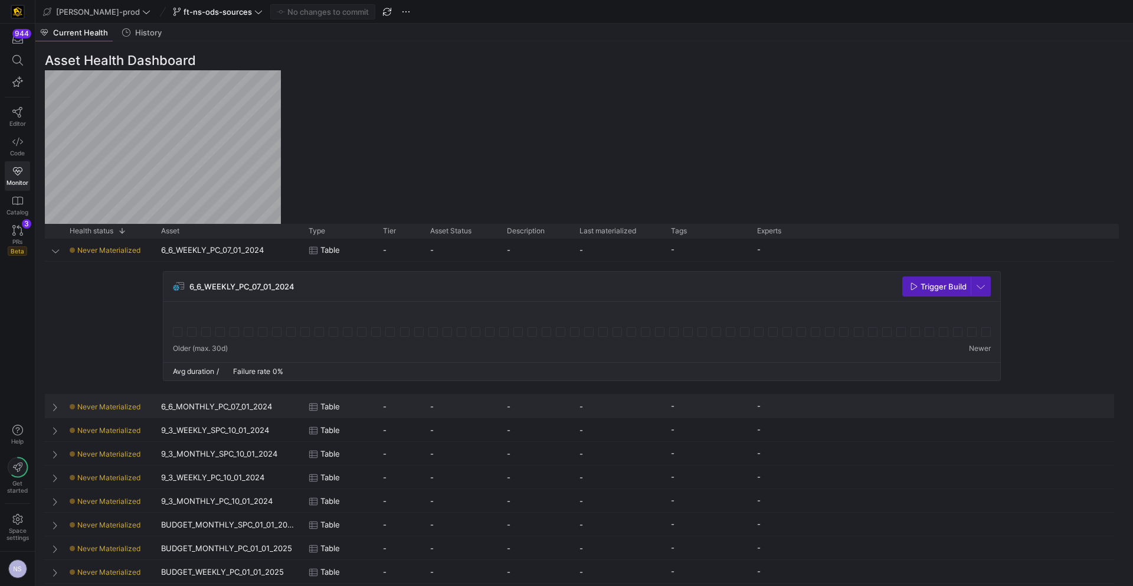
click at [238, 403] on div "6_6_MONTHLY_PC_07_01_2024" at bounding box center [228, 405] width 148 height 23
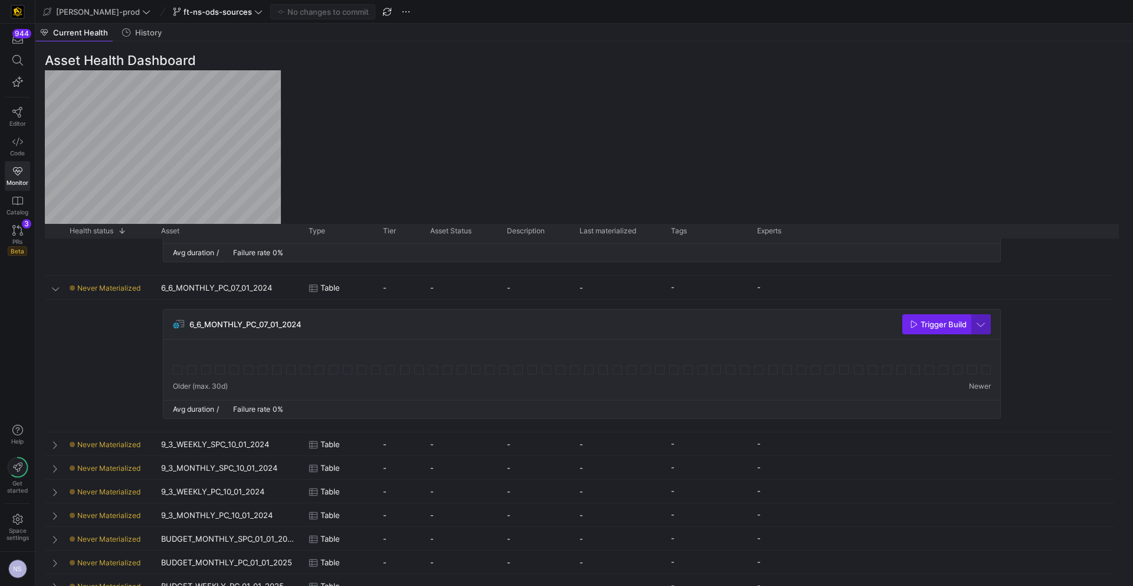
click at [942, 321] on span "Trigger Build" at bounding box center [944, 323] width 46 height 9
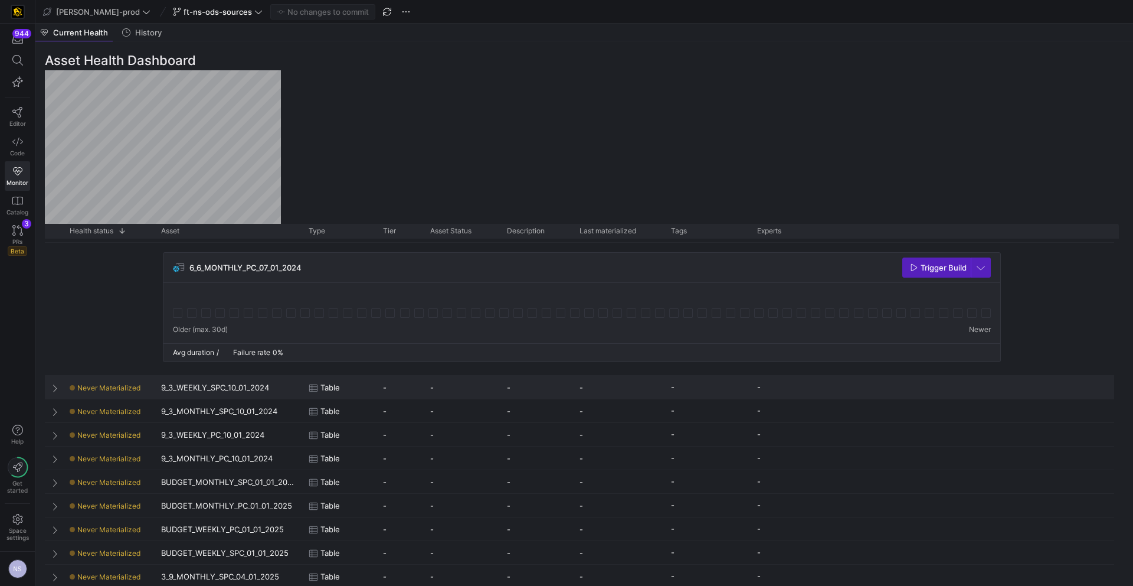
click at [321, 388] on span "Table" at bounding box center [330, 387] width 19 height 23
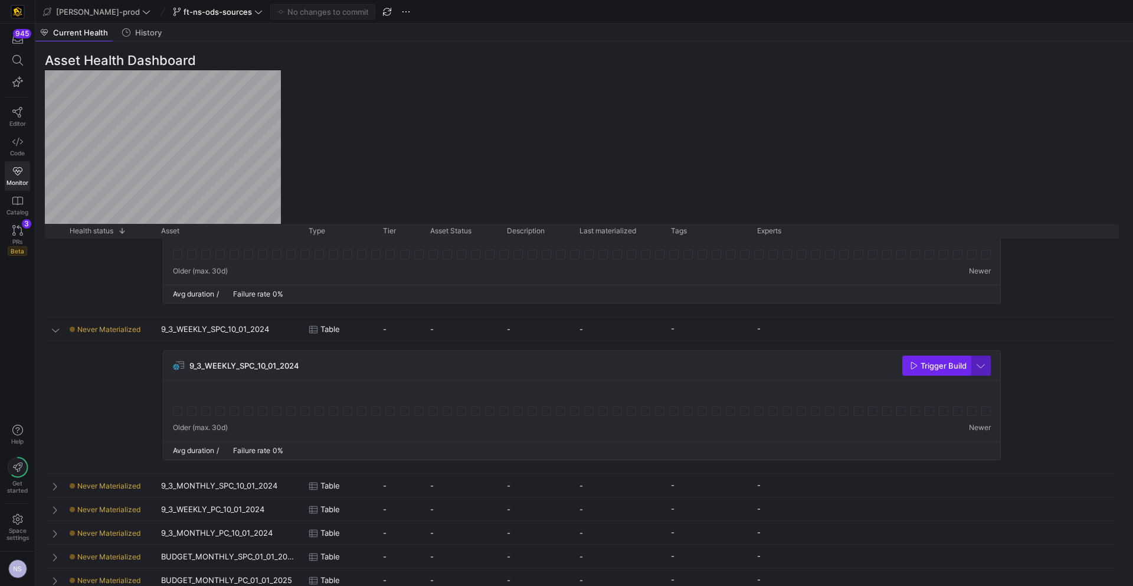
click at [930, 365] on span "Trigger Build" at bounding box center [944, 365] width 46 height 9
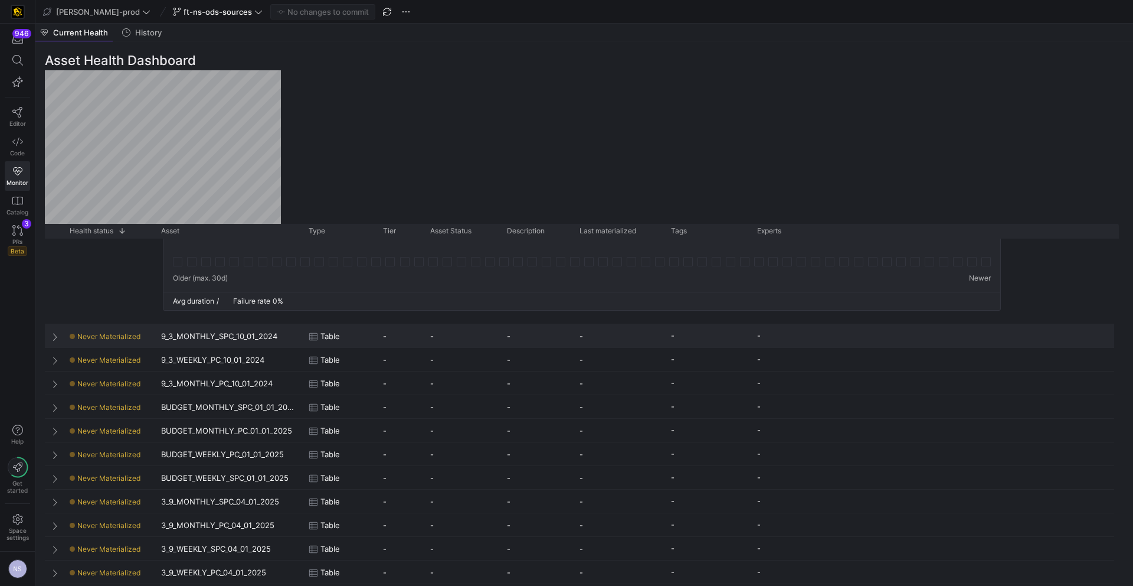
click at [383, 338] on span "-" at bounding box center [385, 336] width 4 height 23
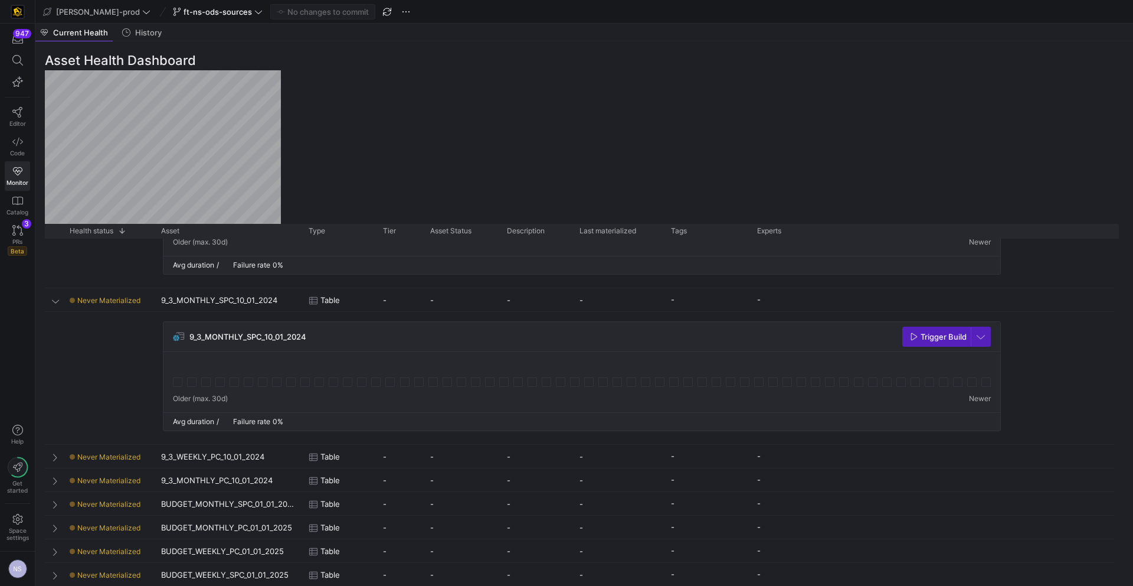
drag, startPoint x: 940, startPoint y: 336, endPoint x: 923, endPoint y: 345, distance: 19.0
click at [940, 337] on span "Trigger Build" at bounding box center [944, 336] width 46 height 9
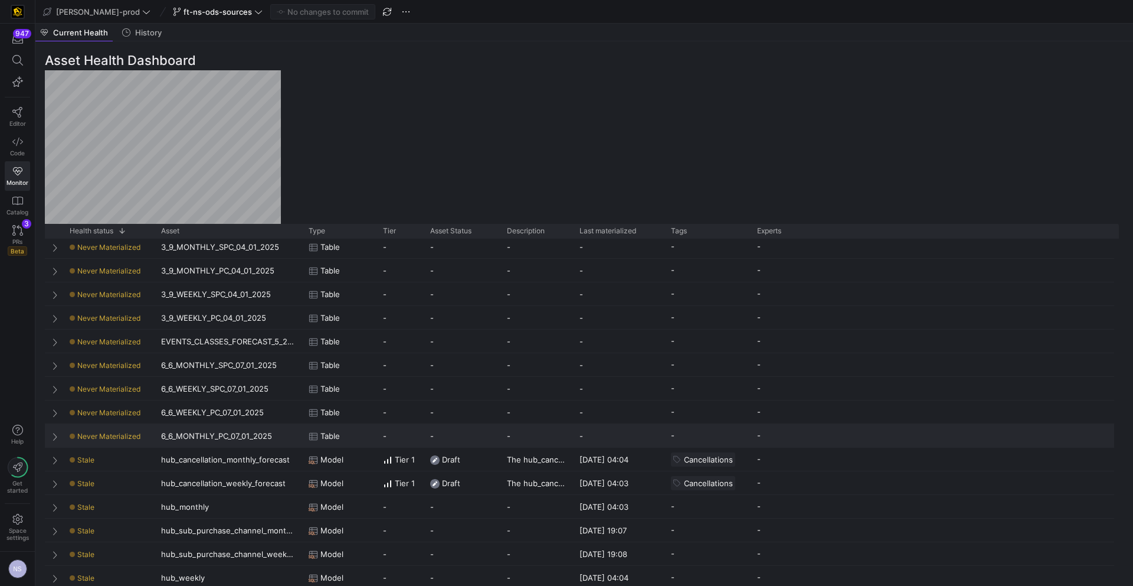
click at [390, 434] on y42-asset-tier-cell-renderer "-" at bounding box center [399, 435] width 33 height 23
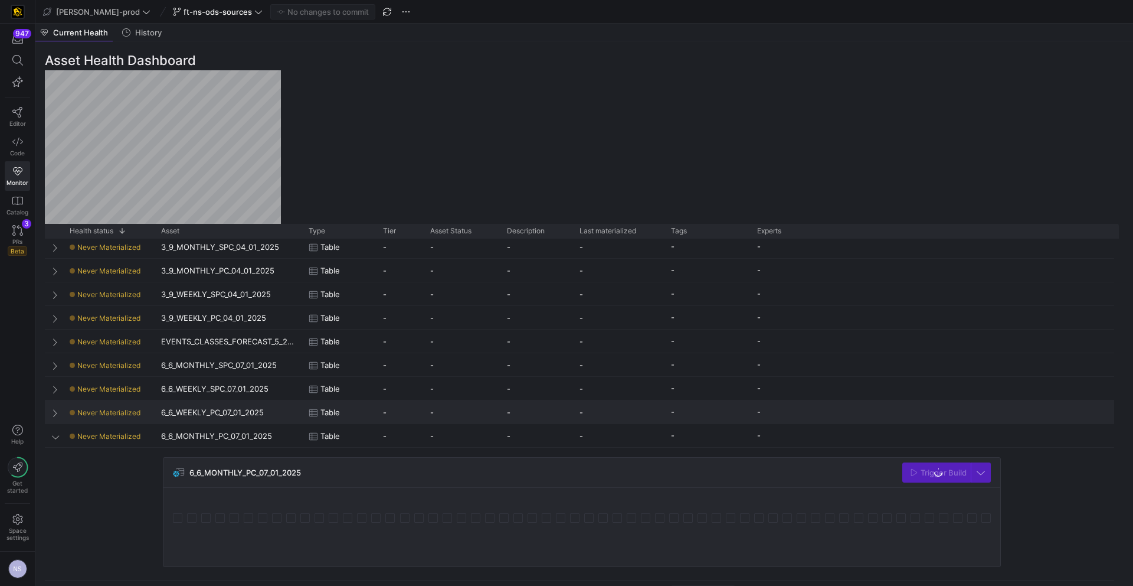
click at [391, 411] on y42-asset-tier-cell-renderer "-" at bounding box center [399, 412] width 33 height 23
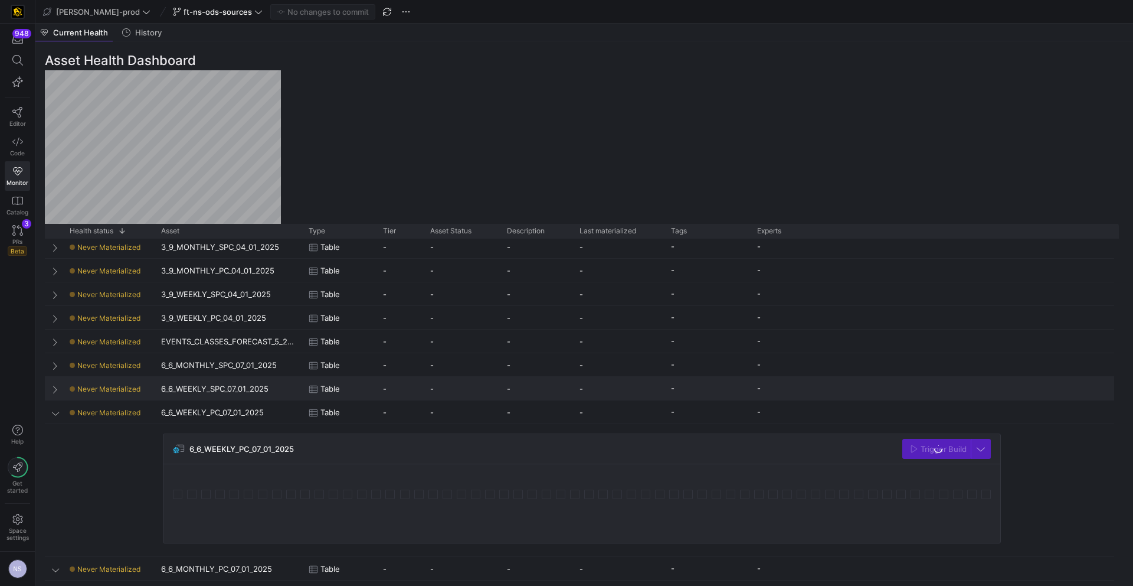
click at [394, 397] on y42-asset-tier-cell-renderer "-" at bounding box center [399, 388] width 33 height 23
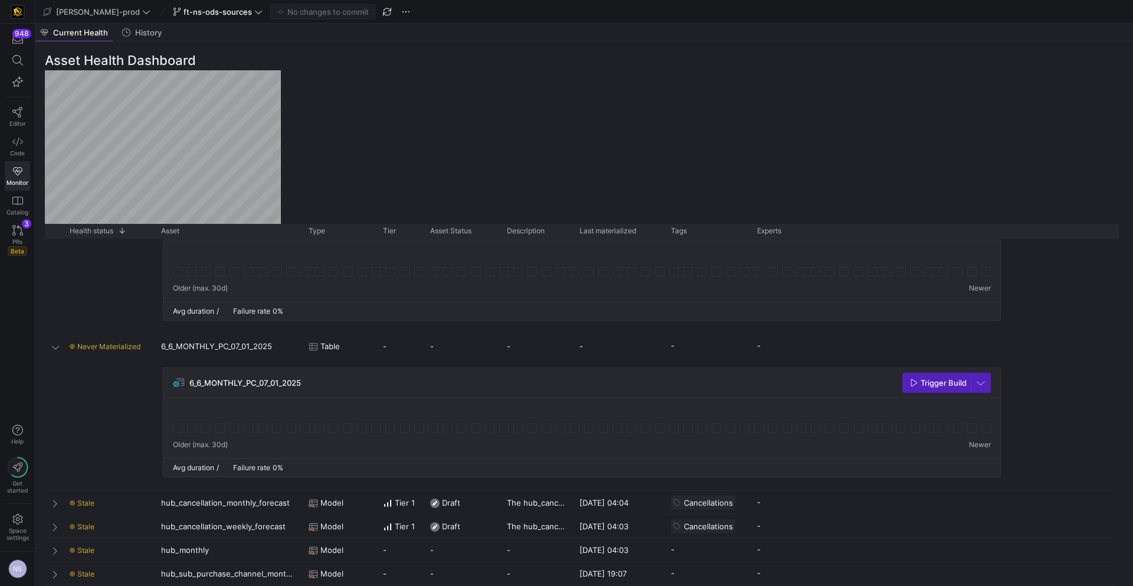
drag, startPoint x: 921, startPoint y: 533, endPoint x: 922, endPoint y: 463, distance: 70.3
click at [921, 477] on div "6_6_MONTHLY_PC_07_01_2025 Trigger Build" at bounding box center [582, 422] width 838 height 110
click at [925, 378] on span "Trigger Build" at bounding box center [944, 382] width 46 height 9
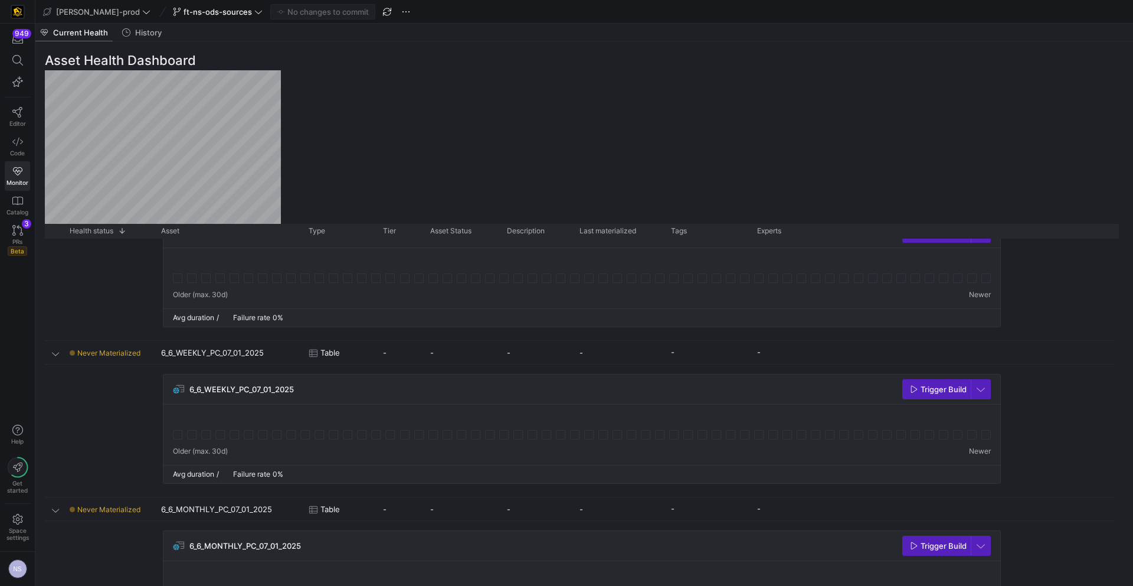
drag, startPoint x: 932, startPoint y: 390, endPoint x: 924, endPoint y: 390, distance: 8.3
click at [932, 390] on span "Trigger Build" at bounding box center [944, 388] width 46 height 9
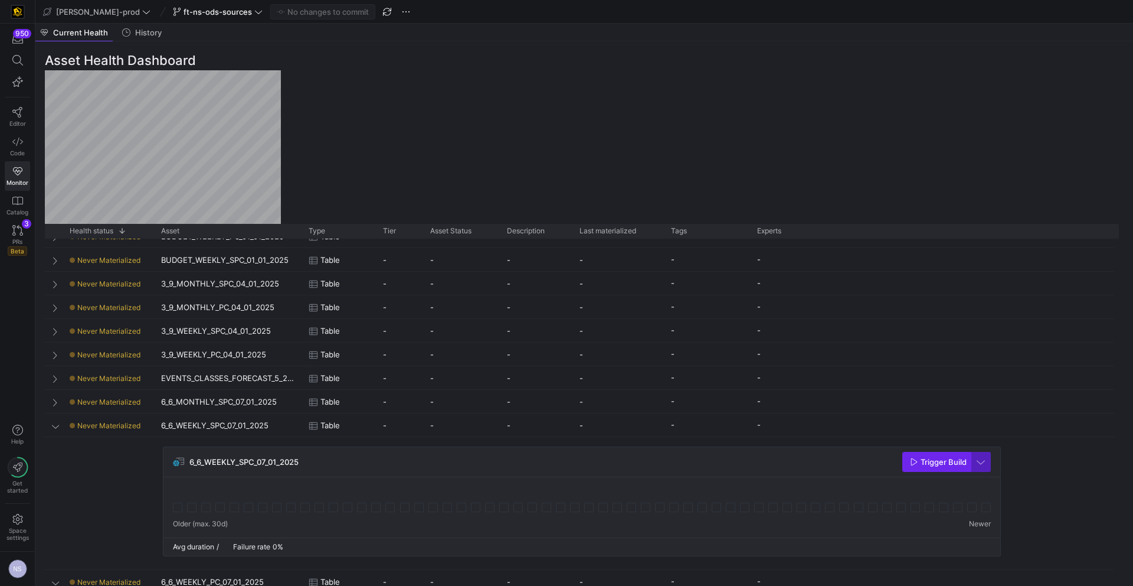
click at [926, 452] on span "button" at bounding box center [936, 461] width 67 height 19
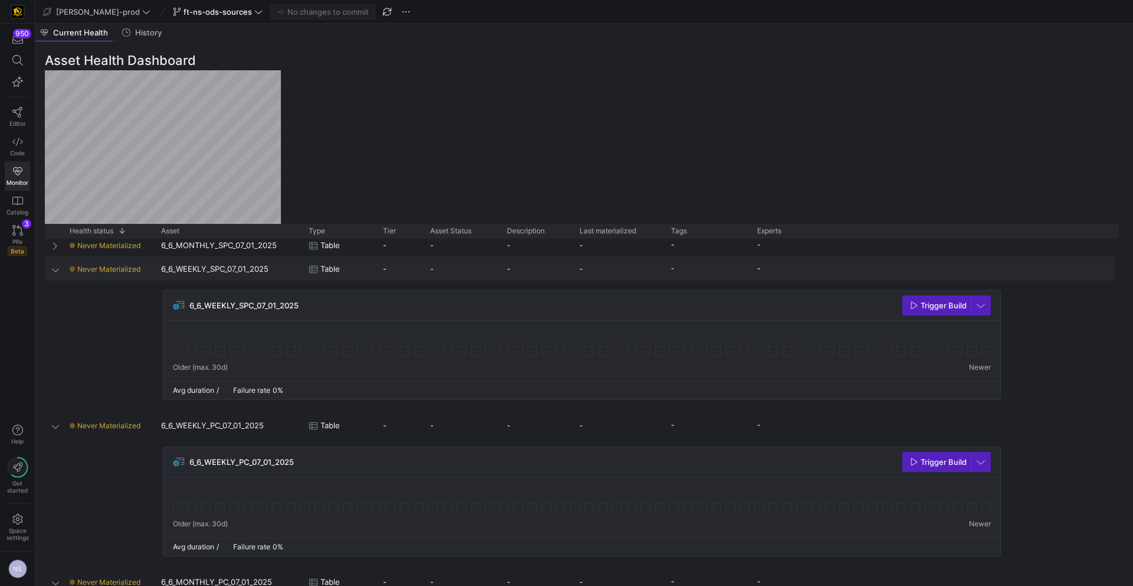
click at [634, 262] on div "-" at bounding box center [619, 268] width 92 height 23
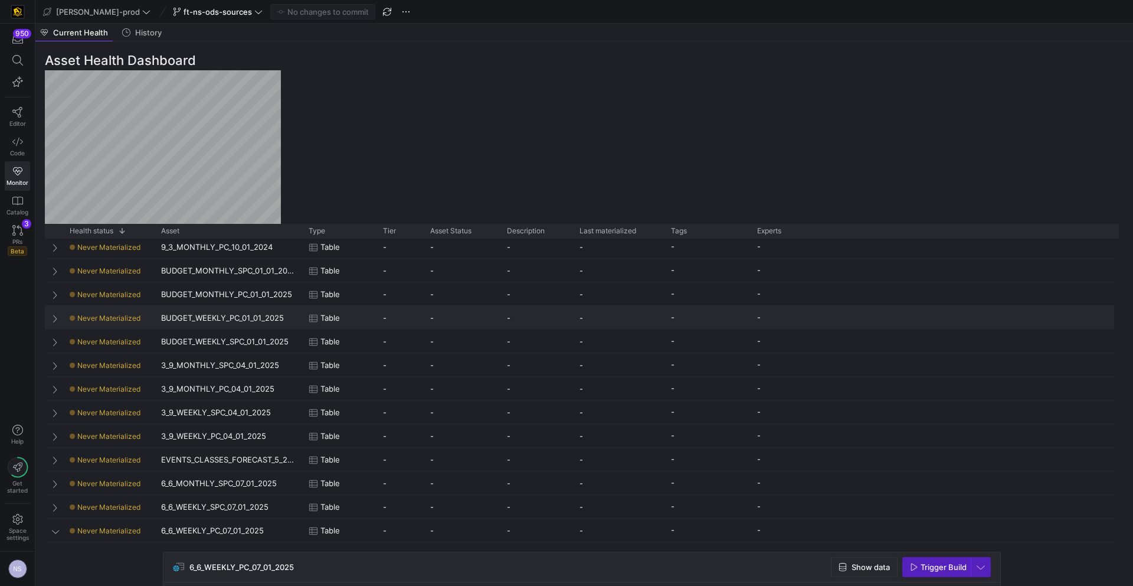
click at [579, 318] on div "-" at bounding box center [619, 317] width 92 height 23
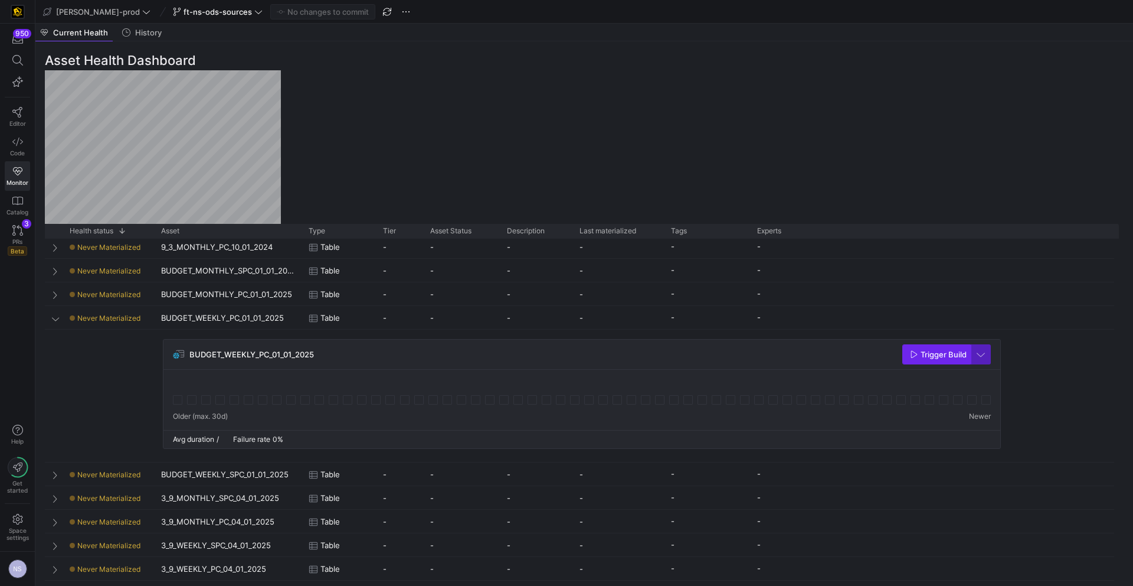
click at [926, 352] on span "Trigger Build" at bounding box center [944, 353] width 46 height 9
click at [517, 265] on div "-" at bounding box center [536, 270] width 73 height 23
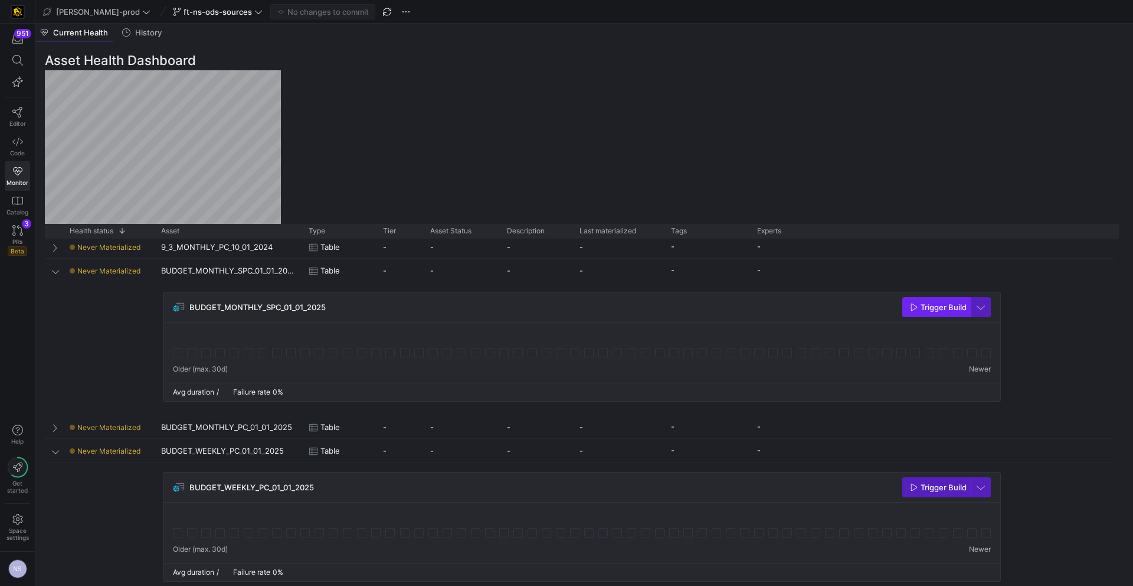
click at [921, 312] on span "button" at bounding box center [936, 307] width 67 height 19
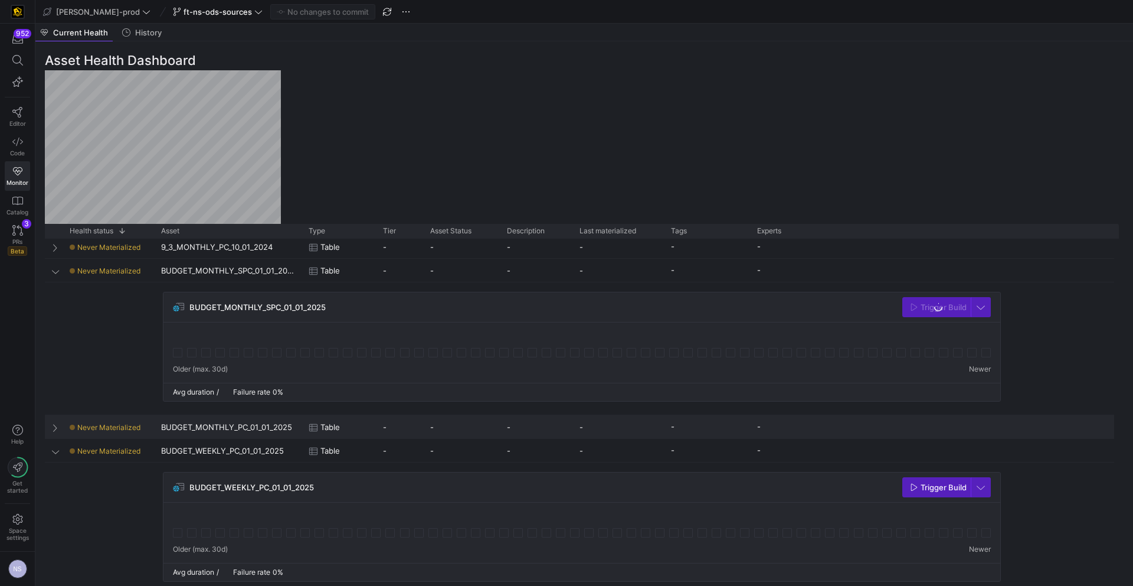
click at [253, 429] on div "BUDGET_MONTHLY_PC_01_01_2025" at bounding box center [228, 426] width 148 height 23
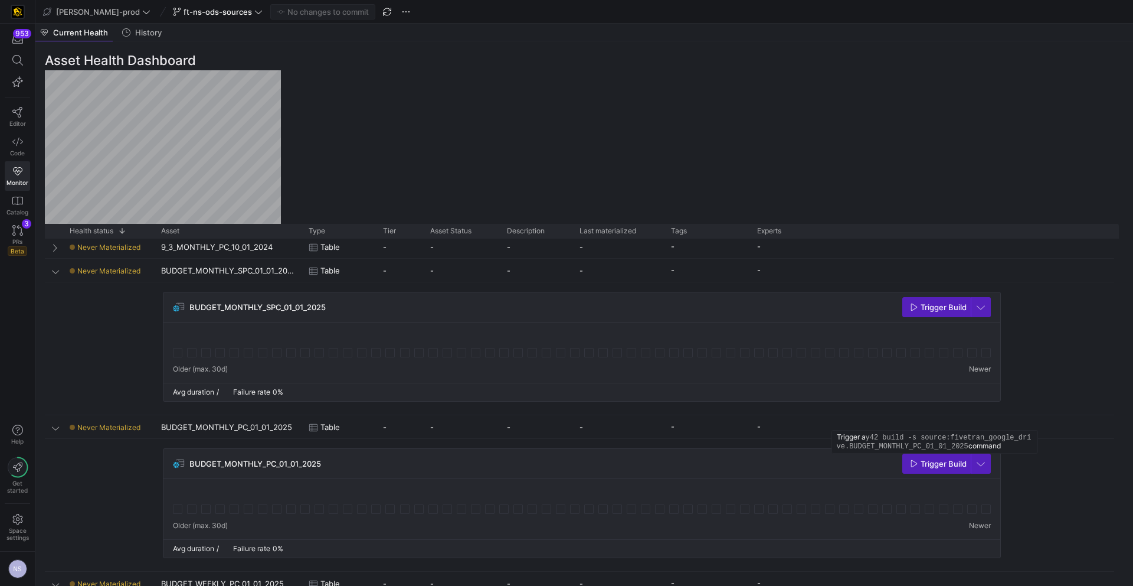
drag, startPoint x: 919, startPoint y: 465, endPoint x: 910, endPoint y: 465, distance: 8.3
click at [921, 465] on span "Trigger Build" at bounding box center [944, 463] width 46 height 9
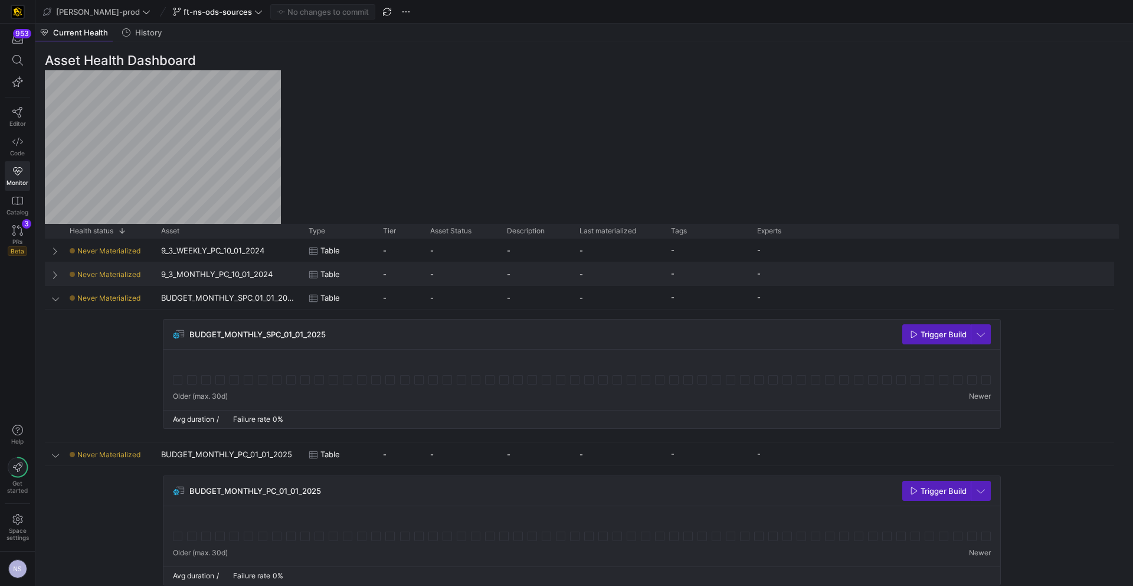
click at [334, 268] on span "Table" at bounding box center [330, 274] width 19 height 23
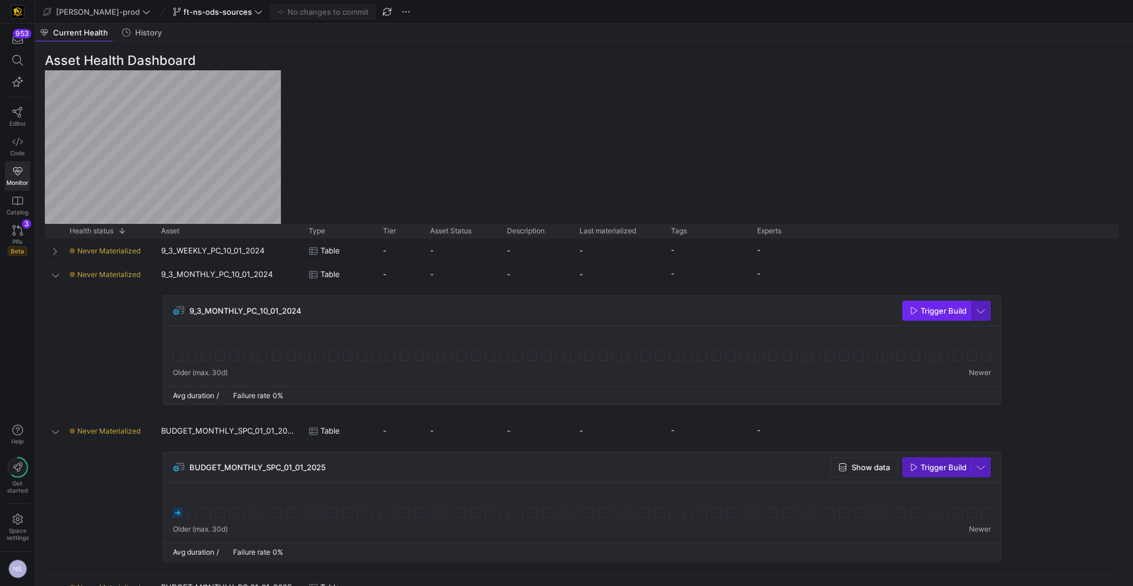
click at [934, 312] on span "Trigger Build" at bounding box center [944, 310] width 46 height 9
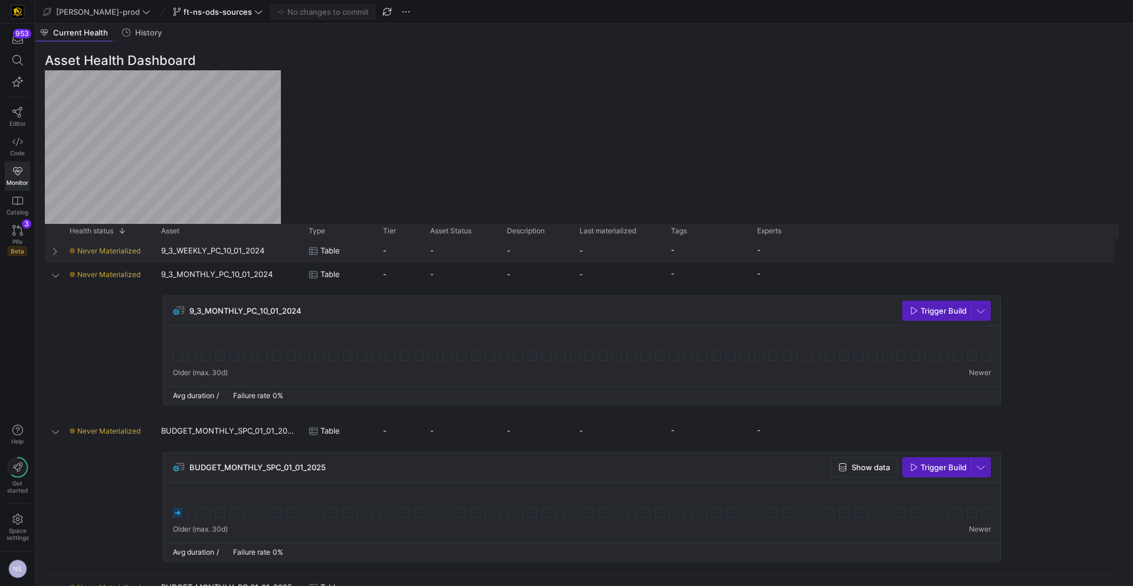
click at [534, 246] on div "-" at bounding box center [536, 249] width 73 height 23
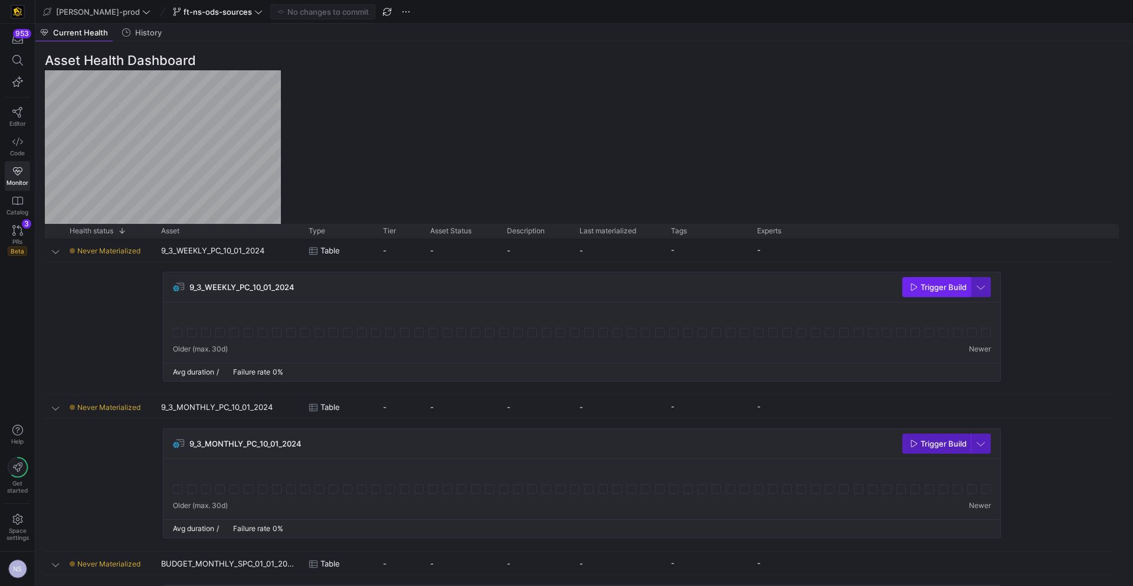
click at [932, 289] on span "Trigger Build" at bounding box center [944, 286] width 46 height 9
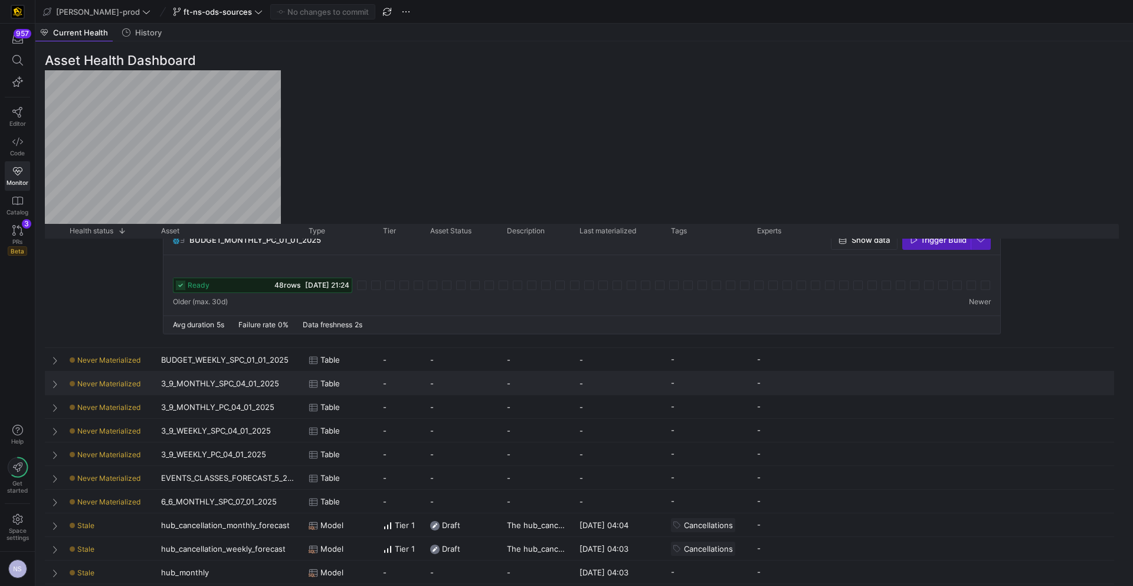
click at [355, 378] on div "Table" at bounding box center [339, 383] width 60 height 23
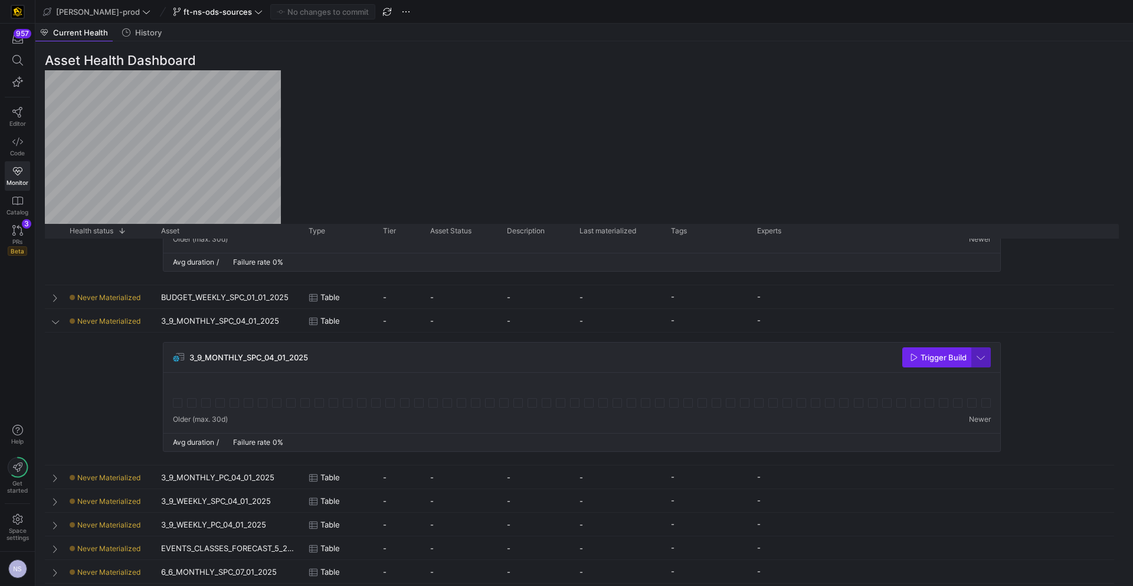
click at [929, 356] on span "Trigger Build" at bounding box center [944, 356] width 46 height 9
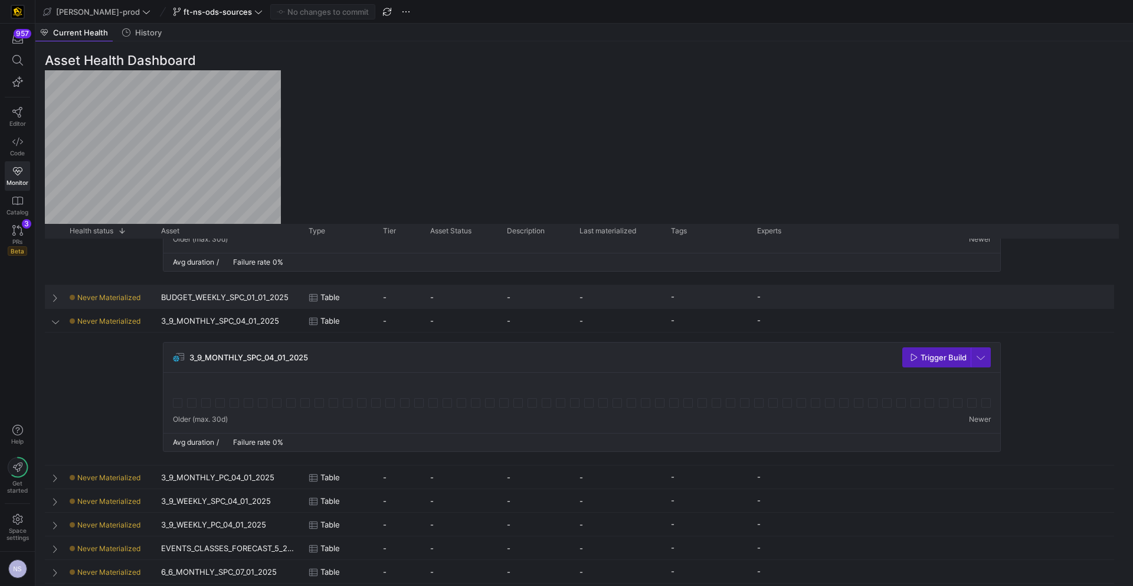
click at [439, 296] on y42-asset-status-cell-renderer "-" at bounding box center [461, 297] width 63 height 23
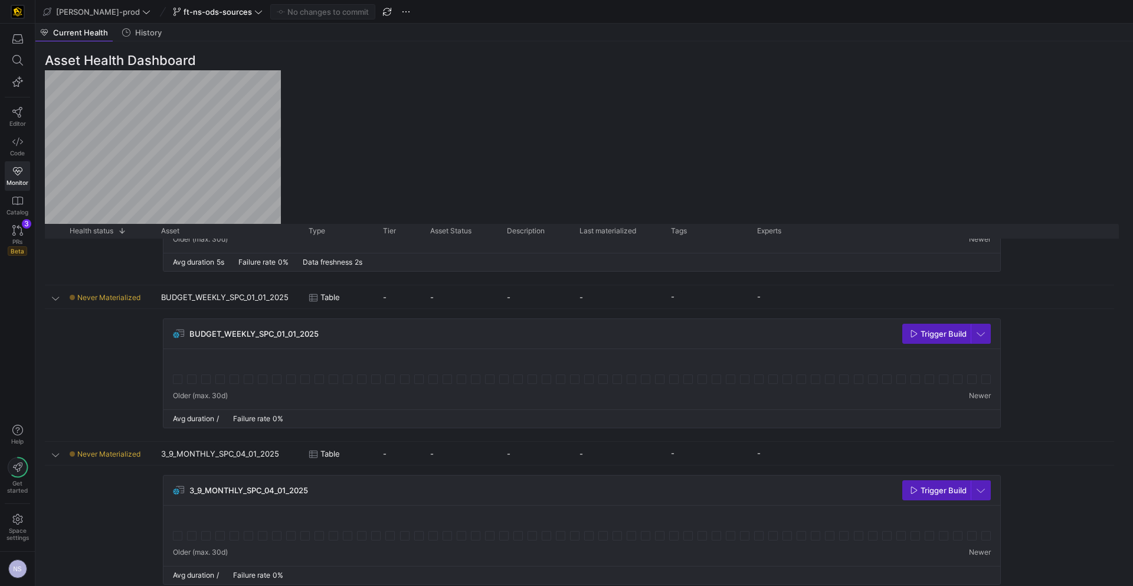
click at [917, 334] on span "Trigger Build" at bounding box center [938, 333] width 57 height 9
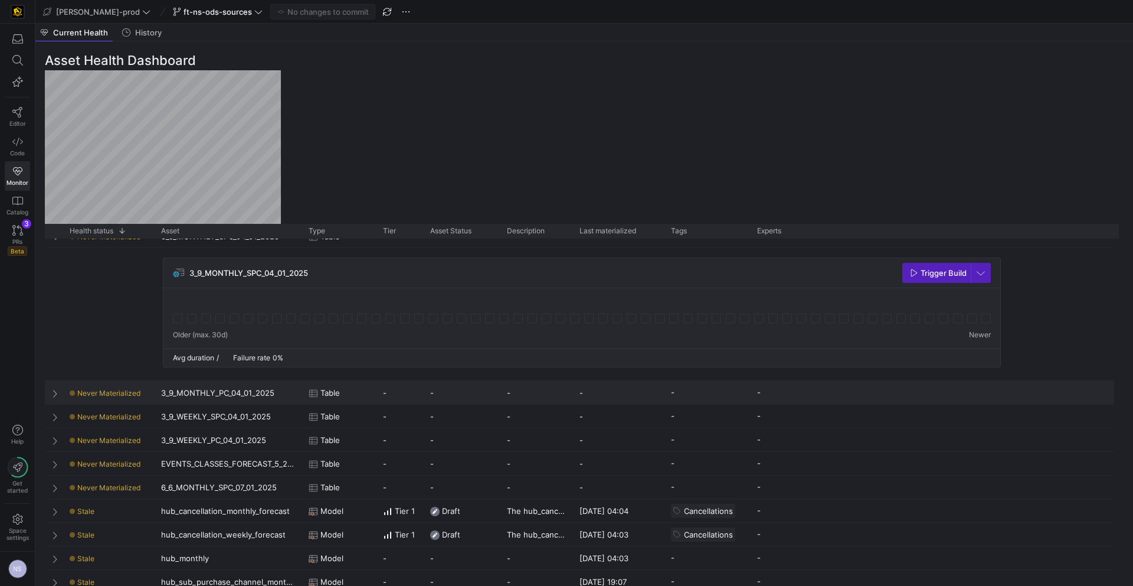
click at [293, 398] on div "3_9_MONTHLY_PC_04_01_2025" at bounding box center [228, 392] width 148 height 23
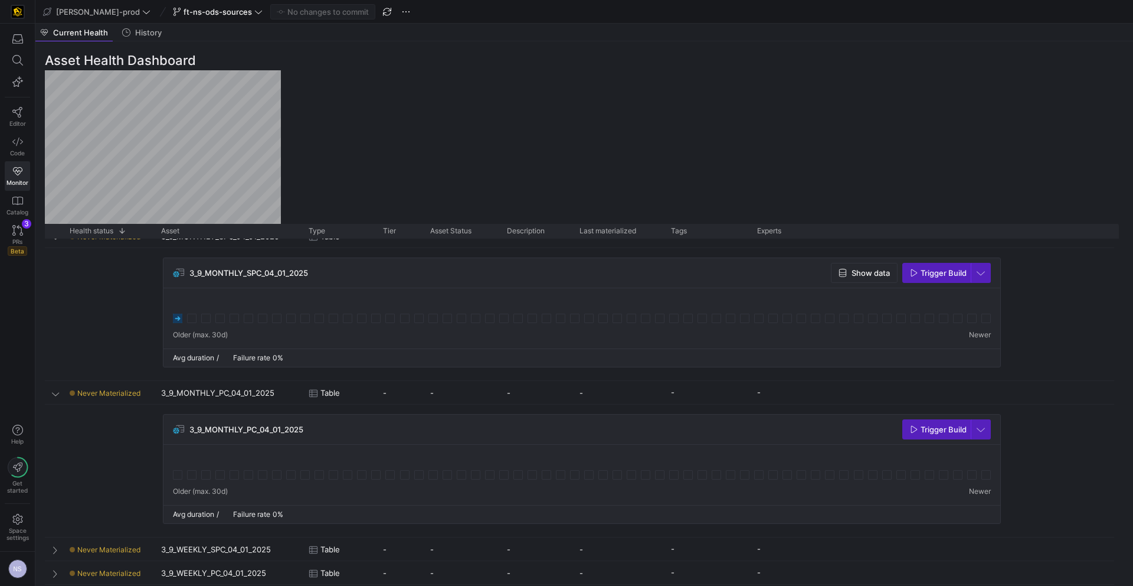
click at [929, 428] on span "Trigger Build" at bounding box center [944, 428] width 46 height 9
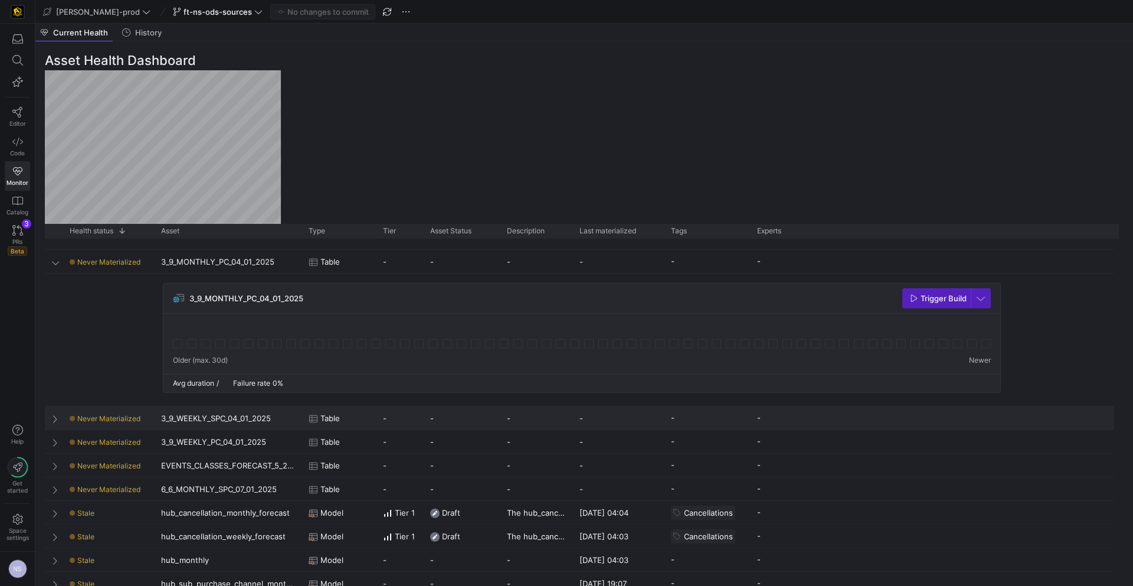
click at [605, 413] on div "-" at bounding box center [619, 417] width 92 height 23
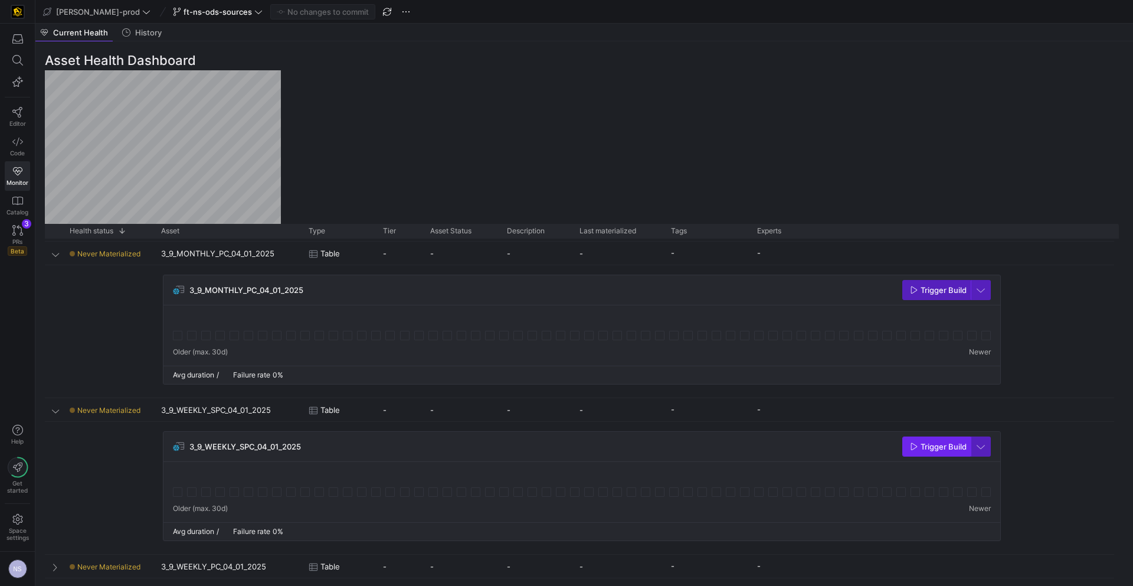
click at [930, 452] on span "button" at bounding box center [936, 446] width 67 height 19
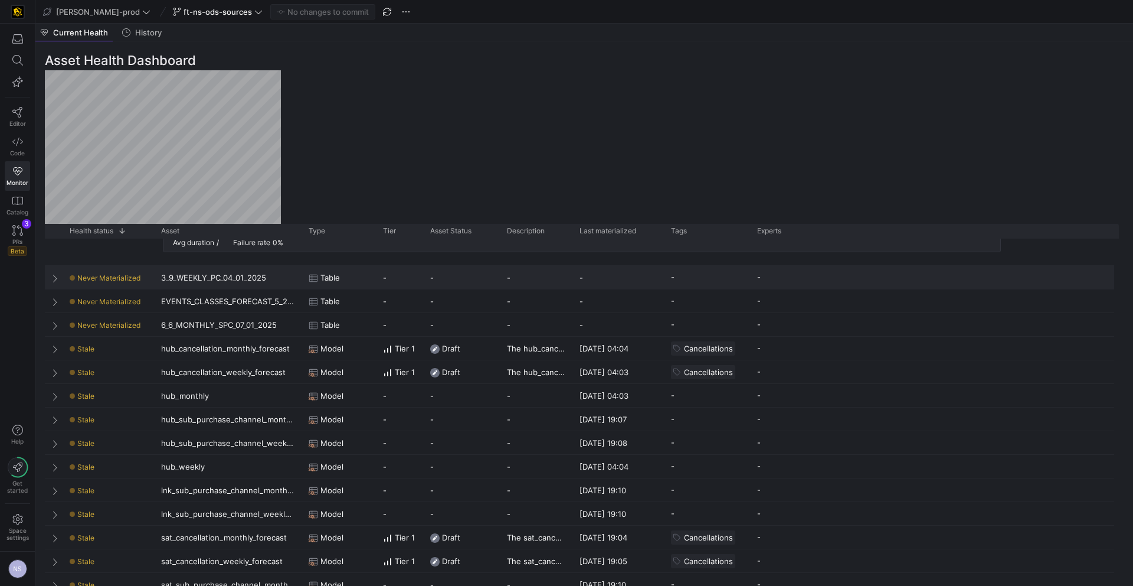
click at [288, 278] on div "3_9_WEEKLY_PC_04_01_2025" at bounding box center [228, 277] width 148 height 23
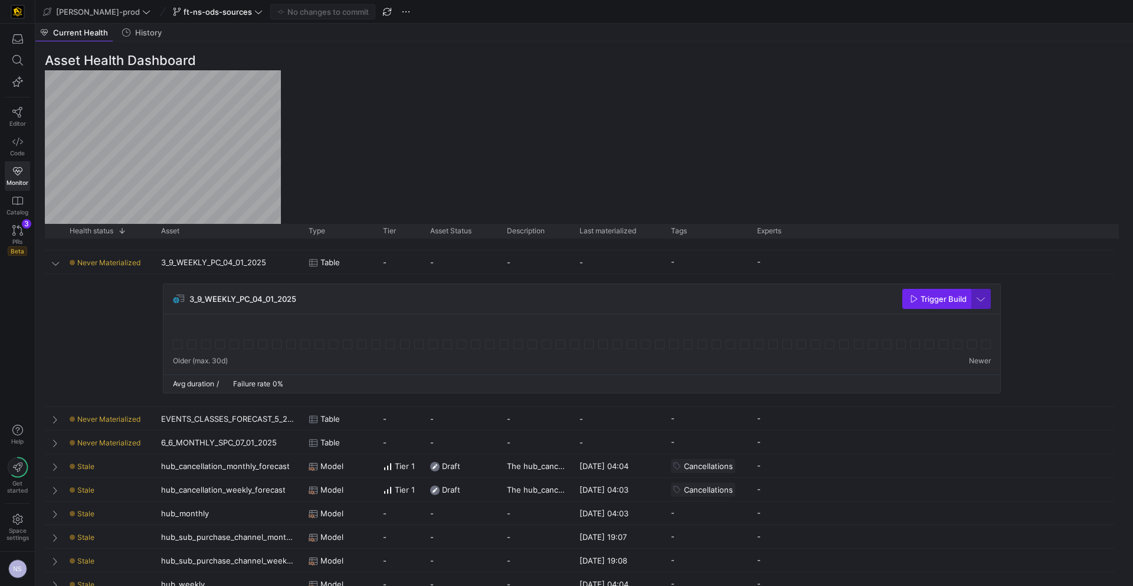
click at [934, 298] on span "Trigger Build" at bounding box center [944, 298] width 46 height 9
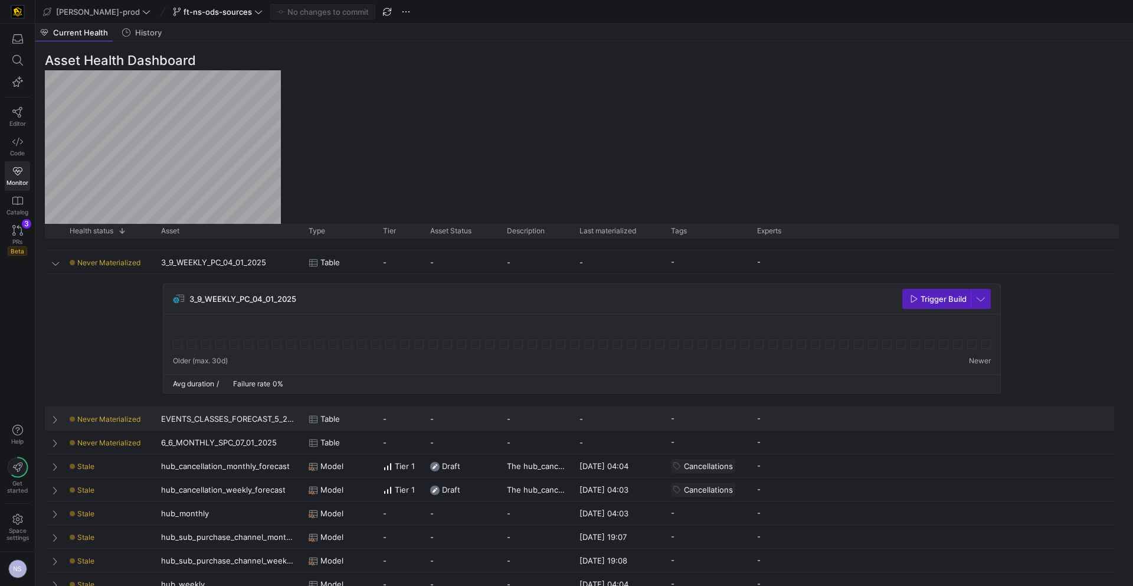
click at [254, 425] on div "EVENTS_CLASSES_FORECAST_5_20_2025" at bounding box center [228, 418] width 148 height 23
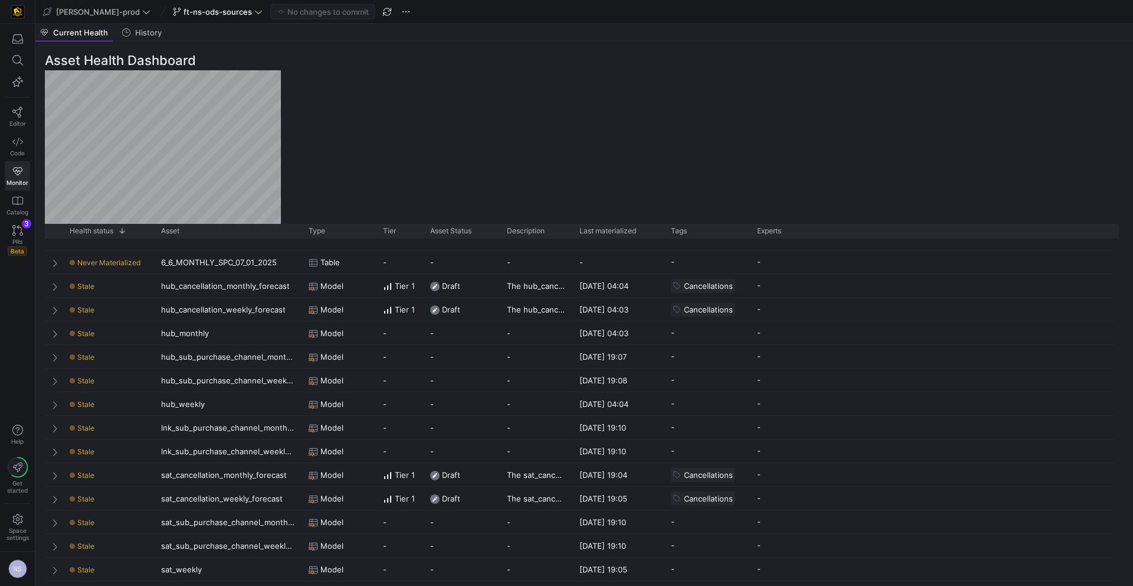
click at [919, 237] on div "EVENTS_CLASSES_FORECAST_5_20_2025 Trigger Build" at bounding box center [582, 182] width 838 height 110
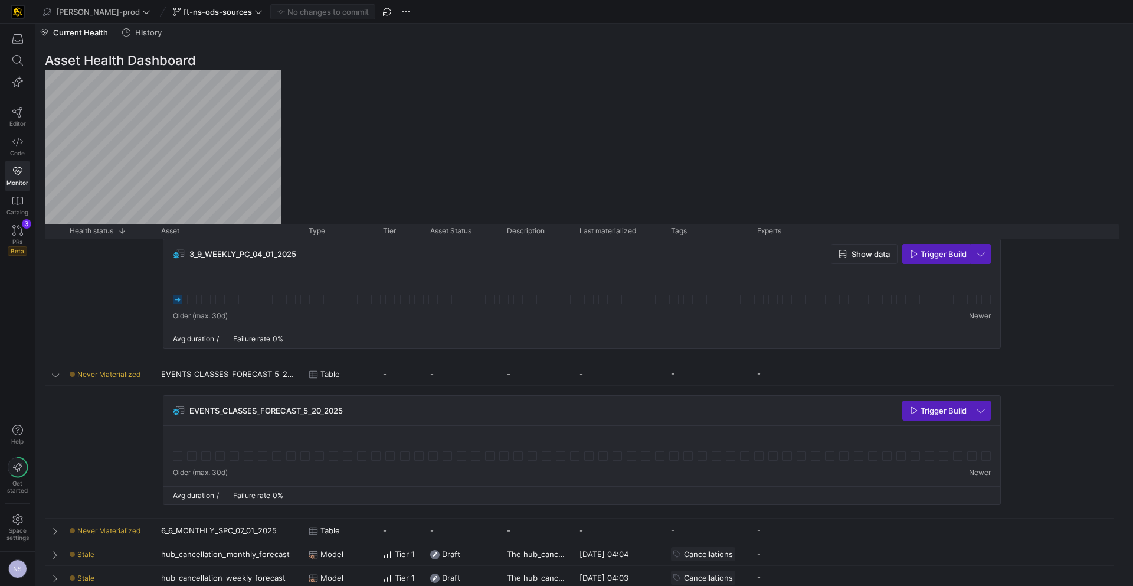
click at [926, 414] on span "Trigger Build" at bounding box center [944, 410] width 46 height 9
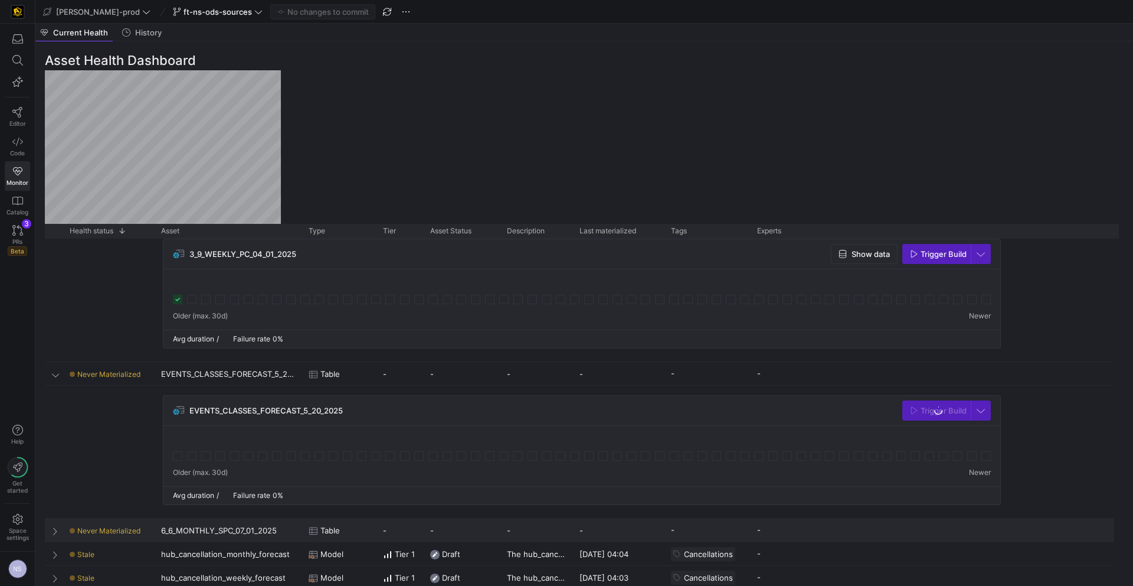
click at [134, 526] on span "Never Materialized" at bounding box center [108, 530] width 63 height 9
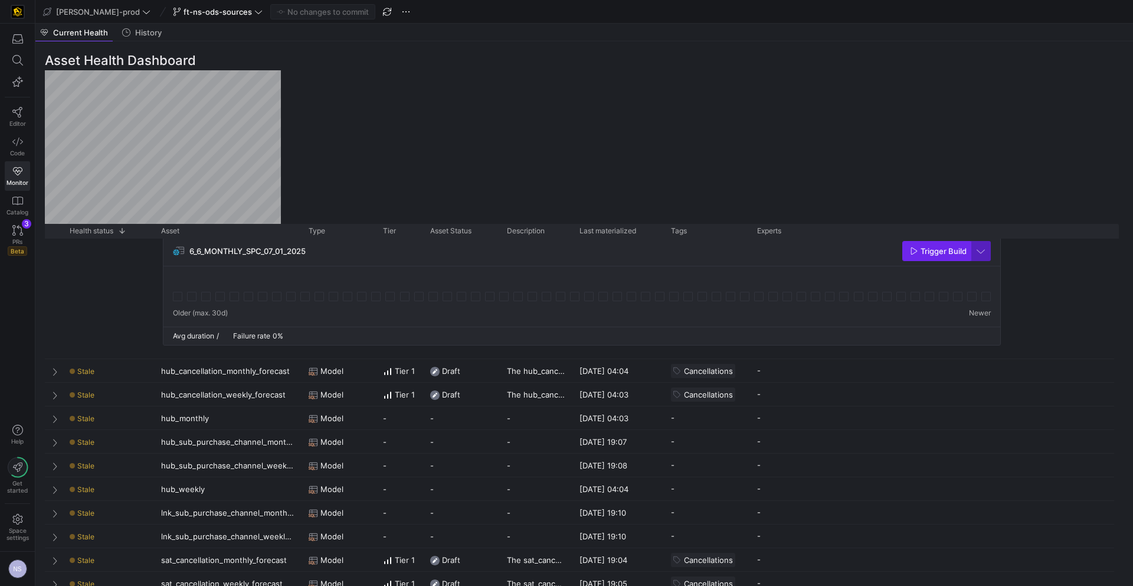
click at [921, 253] on span "Trigger Build" at bounding box center [944, 250] width 46 height 9
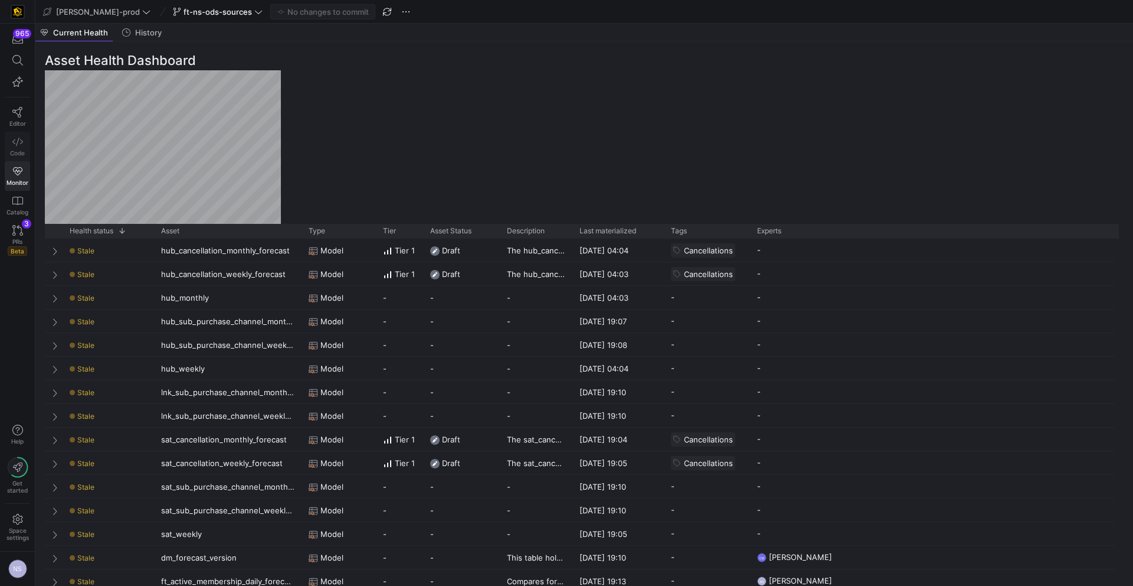
click at [15, 149] on span "Code" at bounding box center [17, 152] width 15 height 7
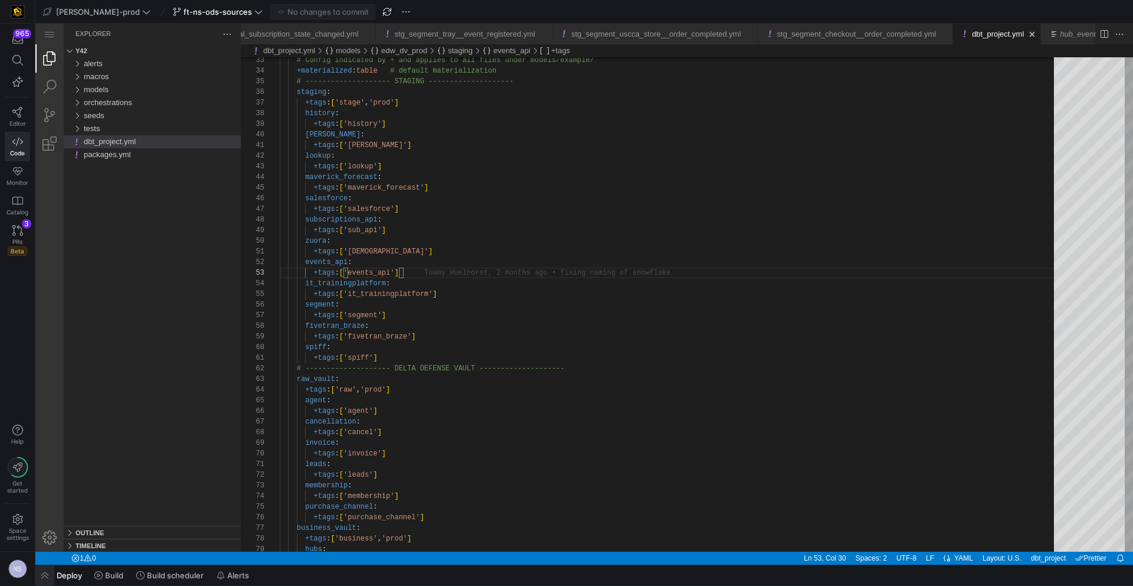
click at [49, 571] on span "button" at bounding box center [44, 575] width 19 height 20
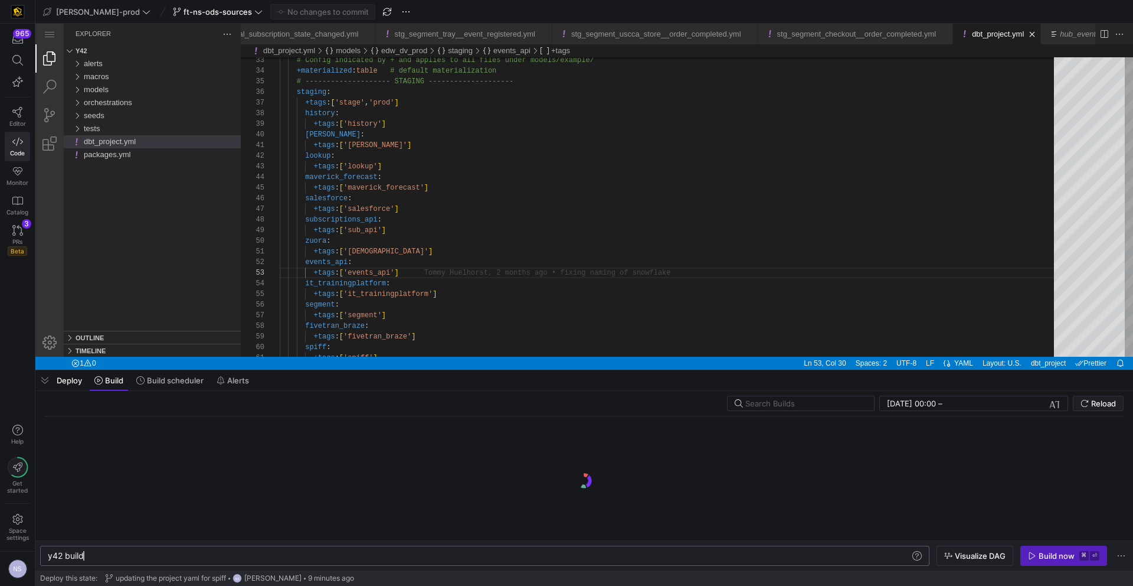
click at [182, 556] on div "y42 build" at bounding box center [479, 555] width 862 height 9
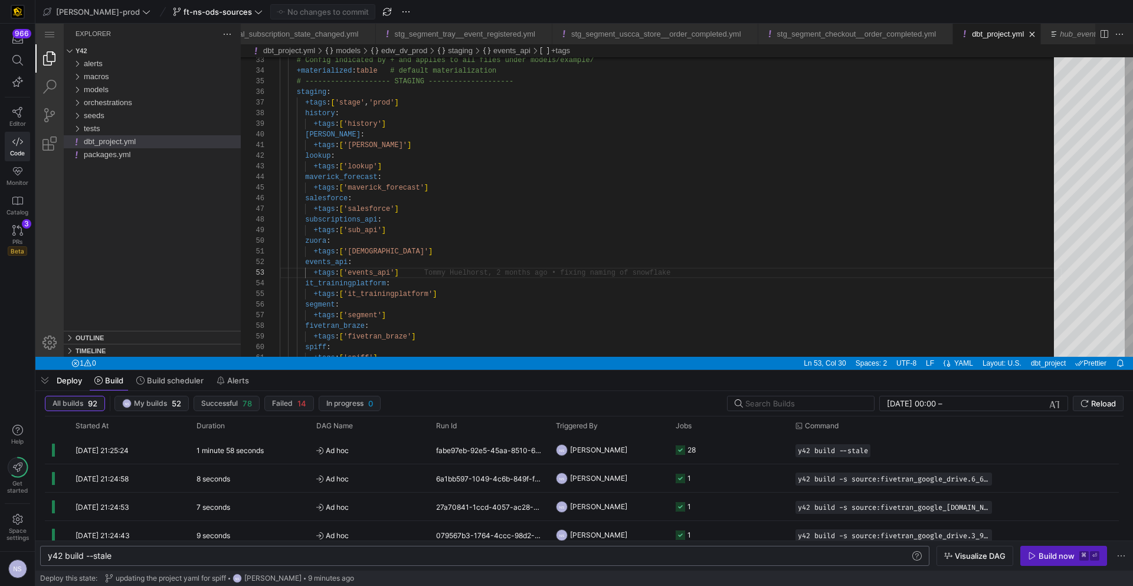
type textarea "y42 build --stale"
